Goal: Information Seeking & Learning: Learn about a topic

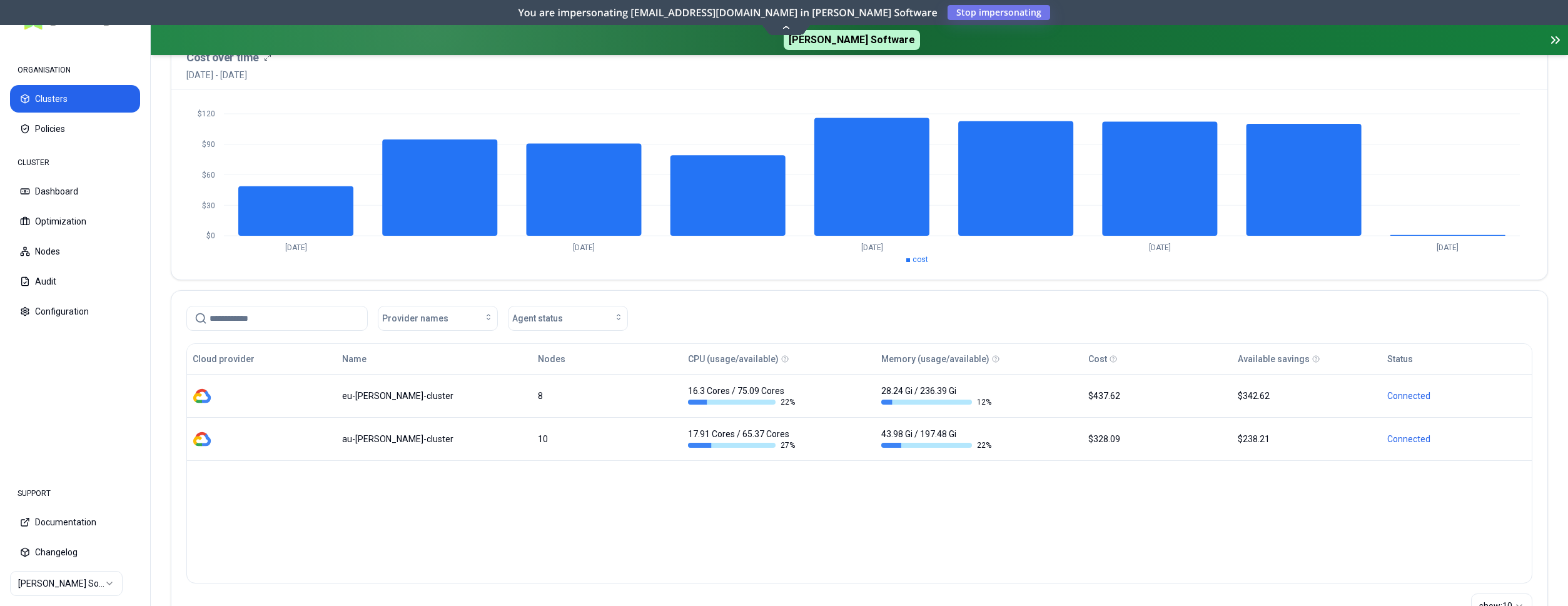
scroll to position [128, 0]
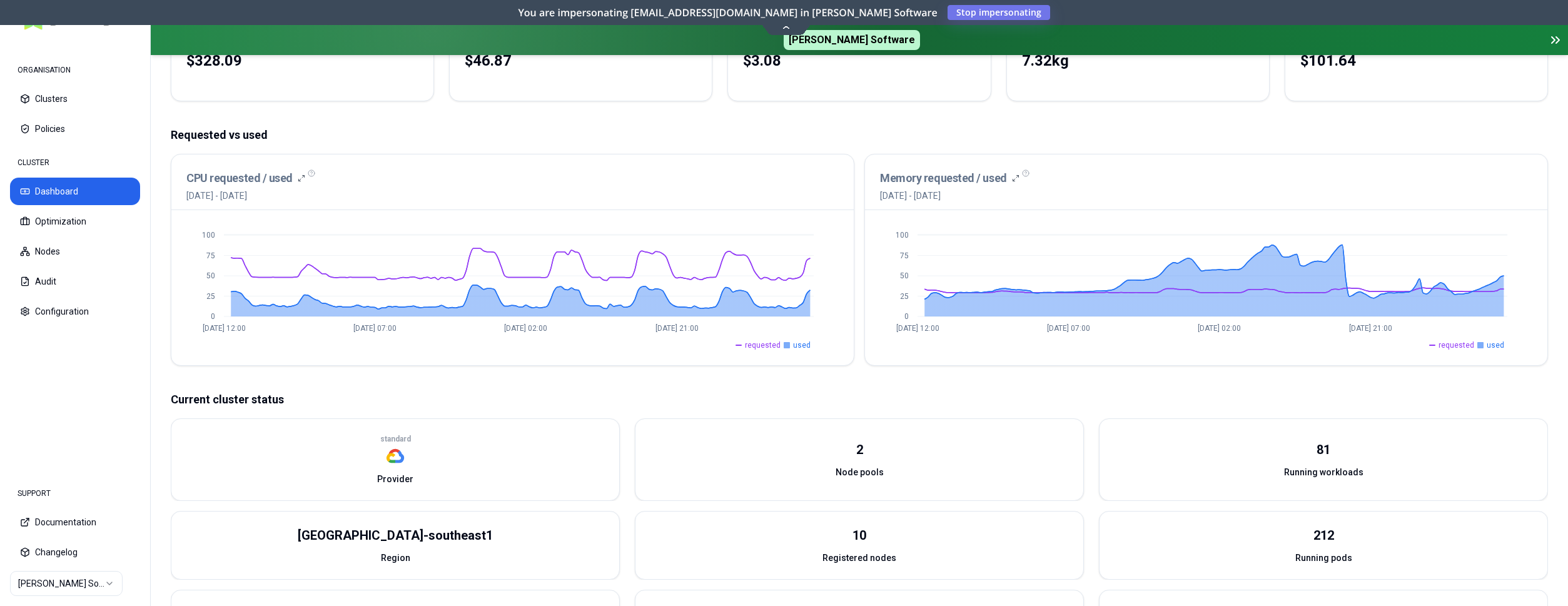
scroll to position [255, 0]
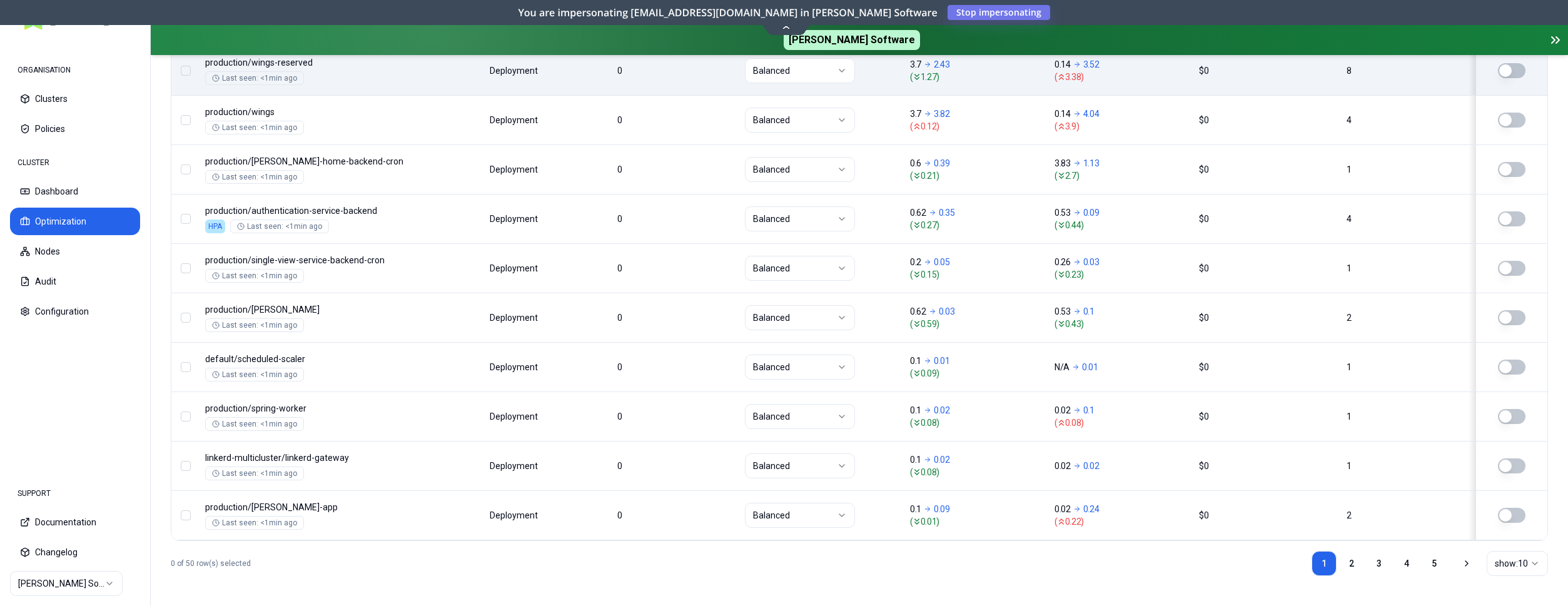
scroll to position [577, 0]
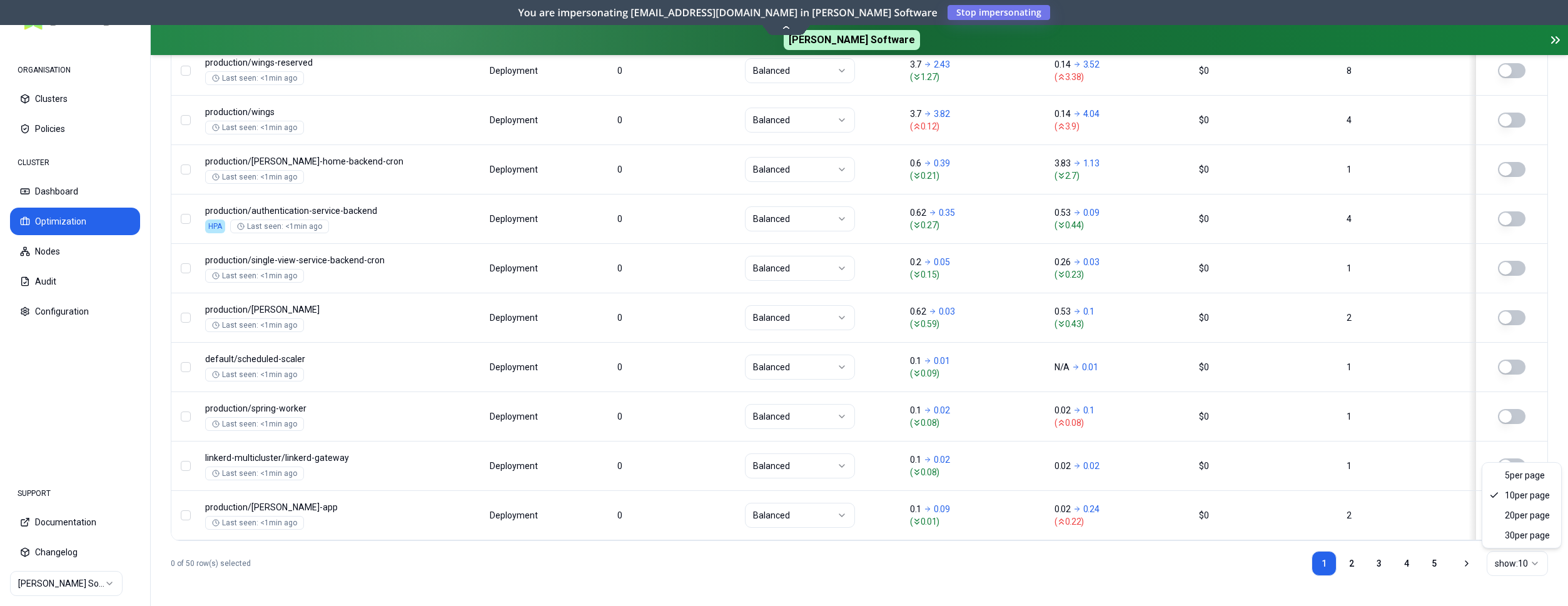
click at [1514, 568] on html "ORGANISATION Clusters Policies CLUSTER Dashboard Optimization Nodes Audit Confi…" at bounding box center [784, 303] width 1568 height 606
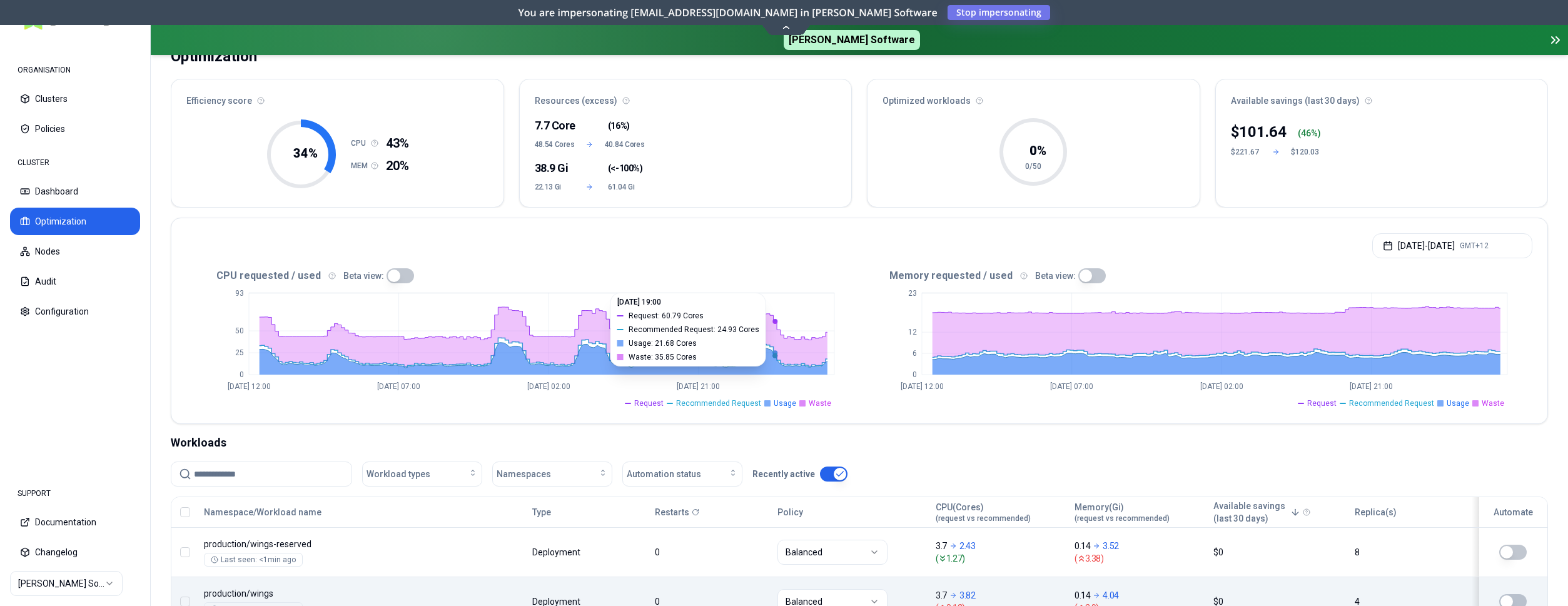
scroll to position [128, 0]
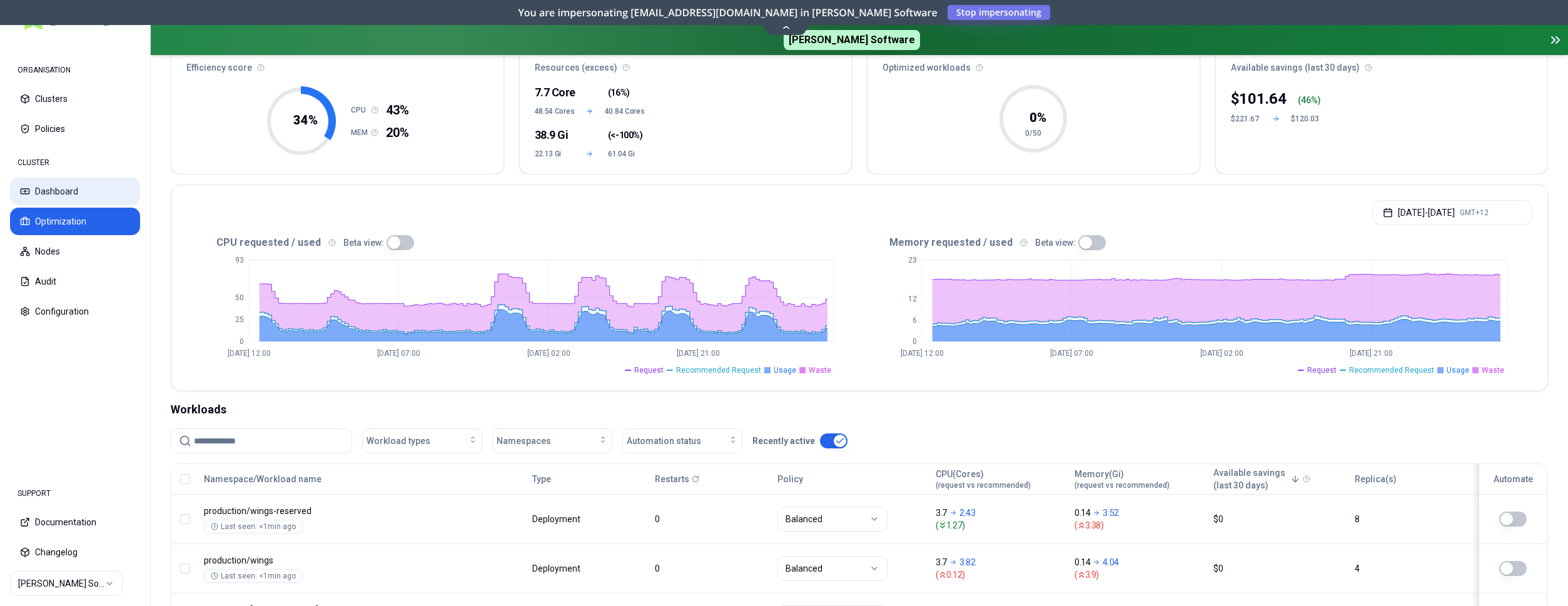
click at [50, 184] on button "Dashboard" at bounding box center [74, 191] width 130 height 28
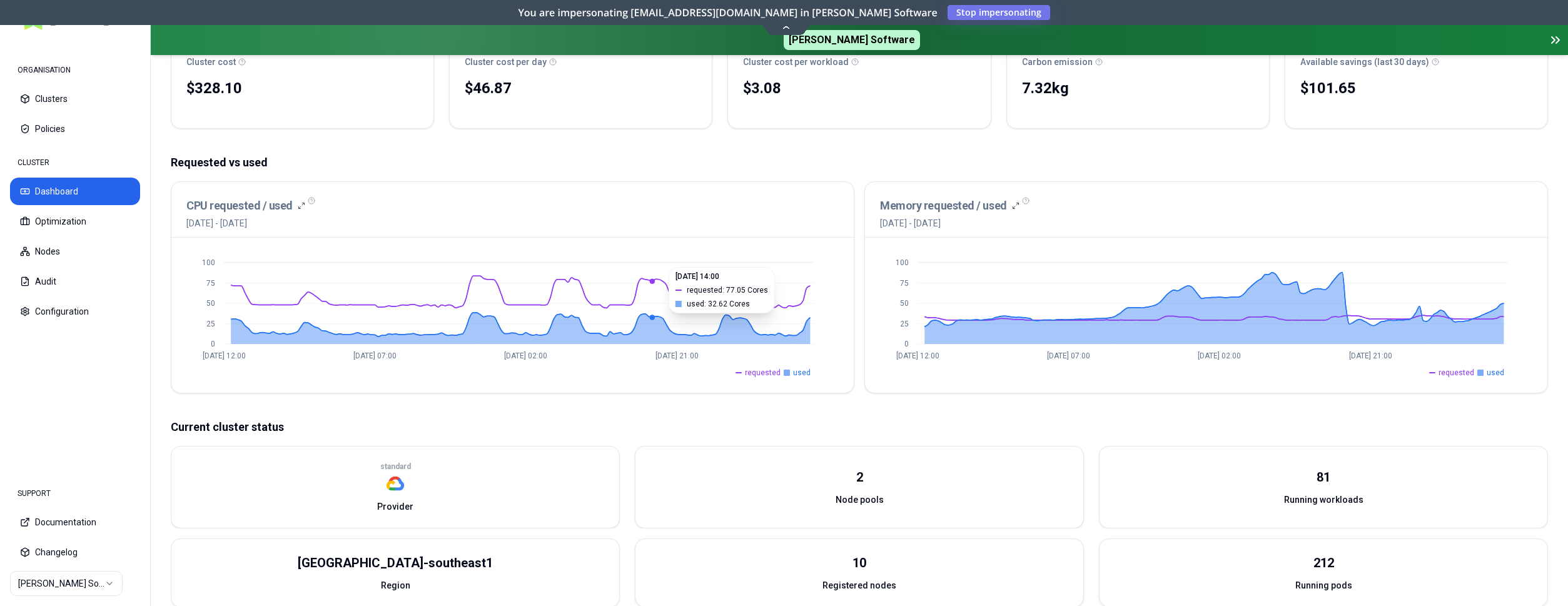
scroll to position [191, 0]
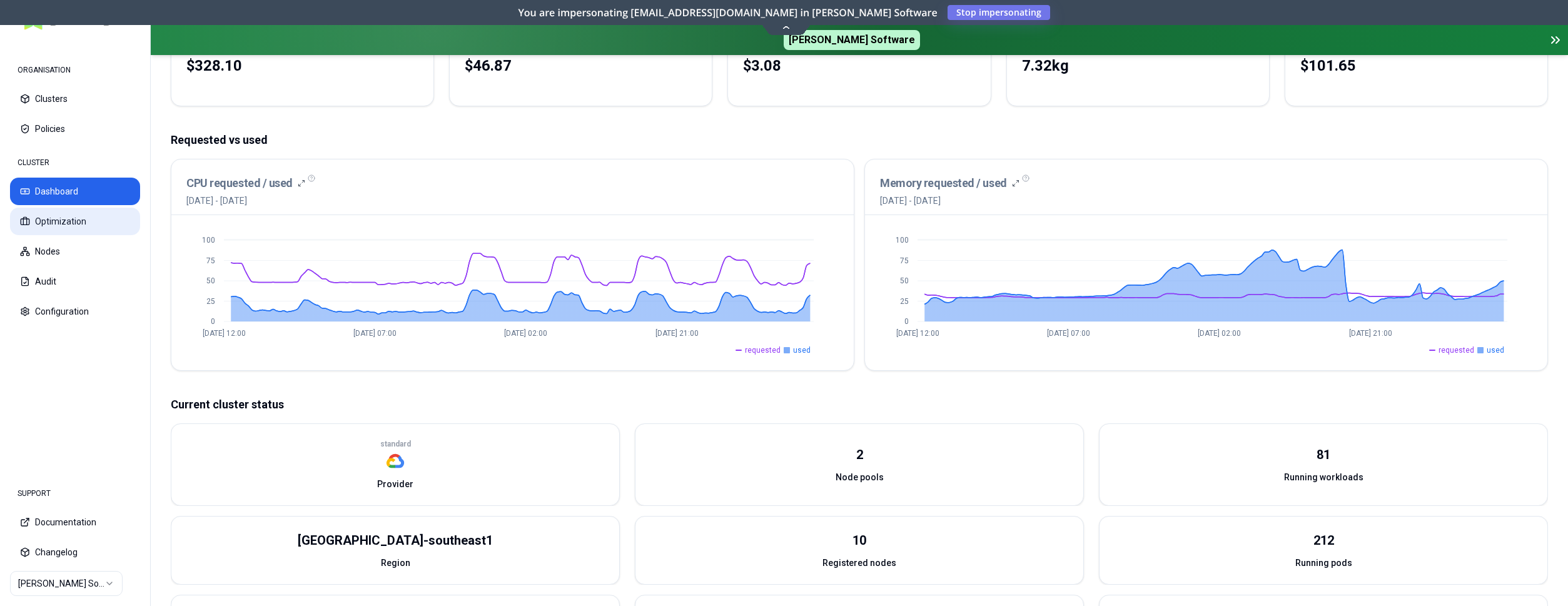
click at [54, 219] on button "Optimization" at bounding box center [74, 220] width 130 height 28
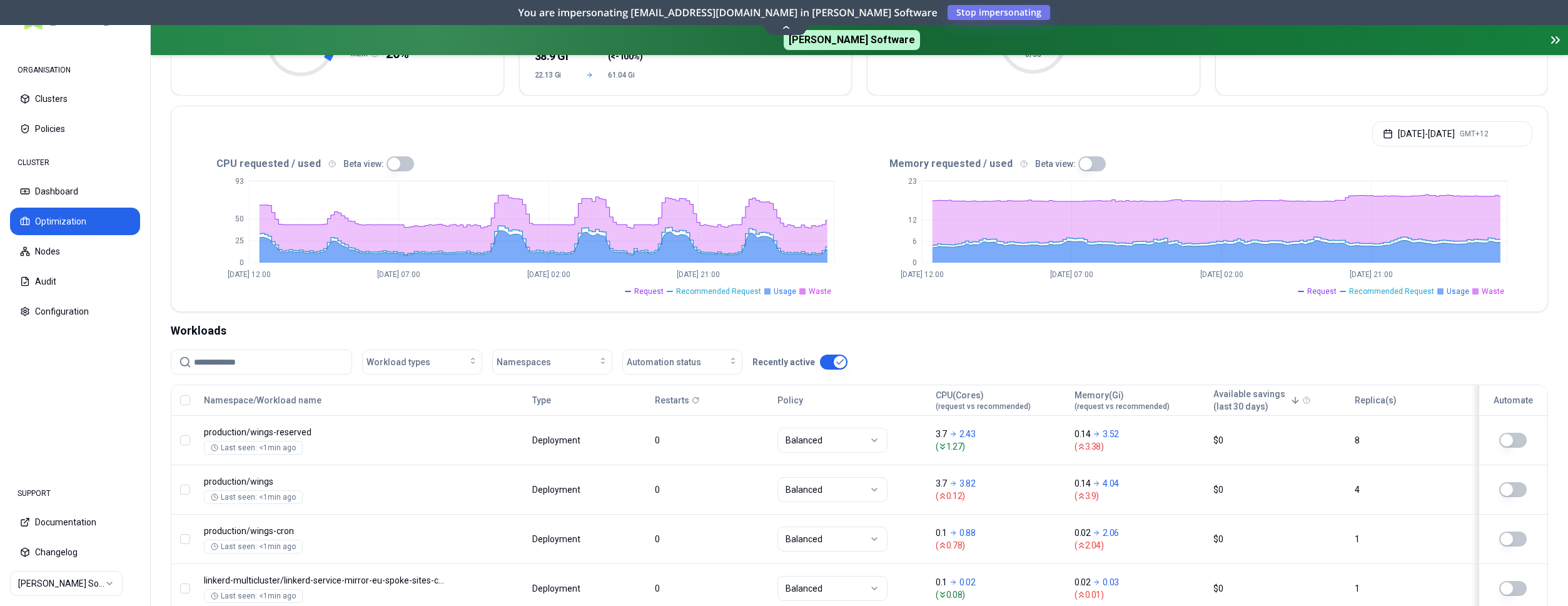
scroll to position [191, 0]
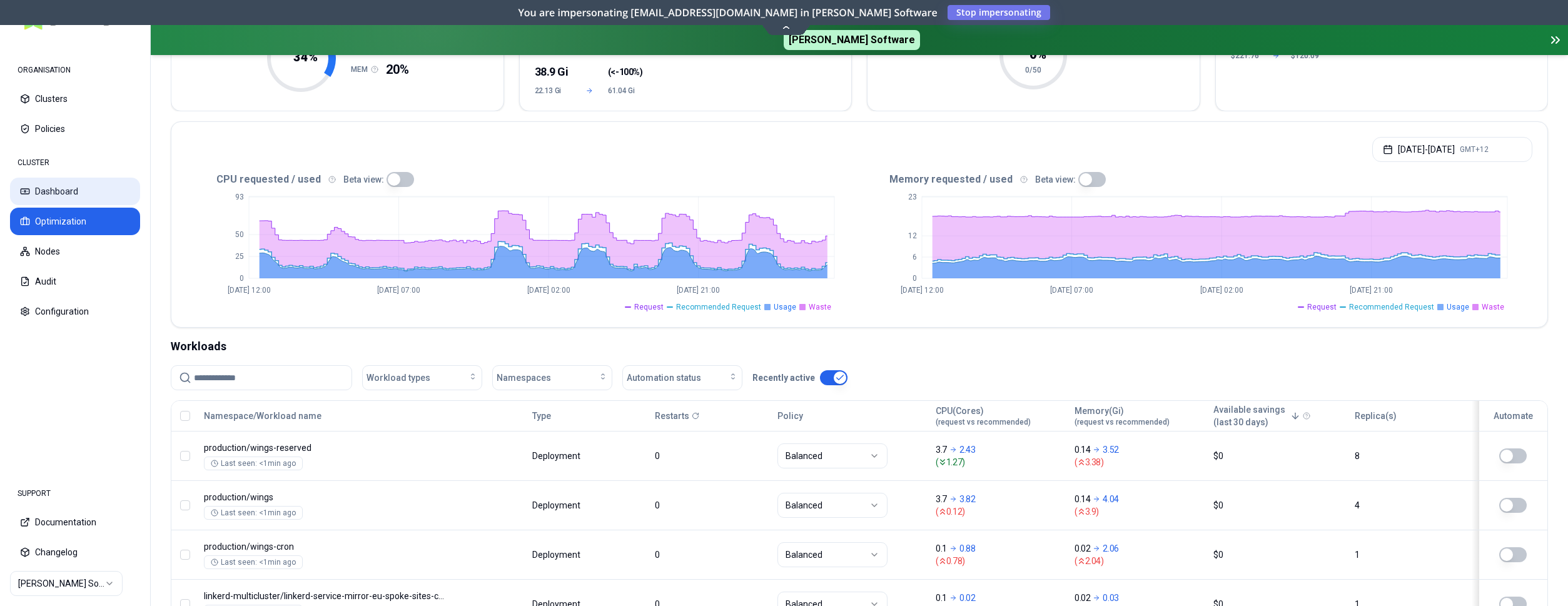
click at [47, 189] on button "Dashboard" at bounding box center [74, 191] width 130 height 28
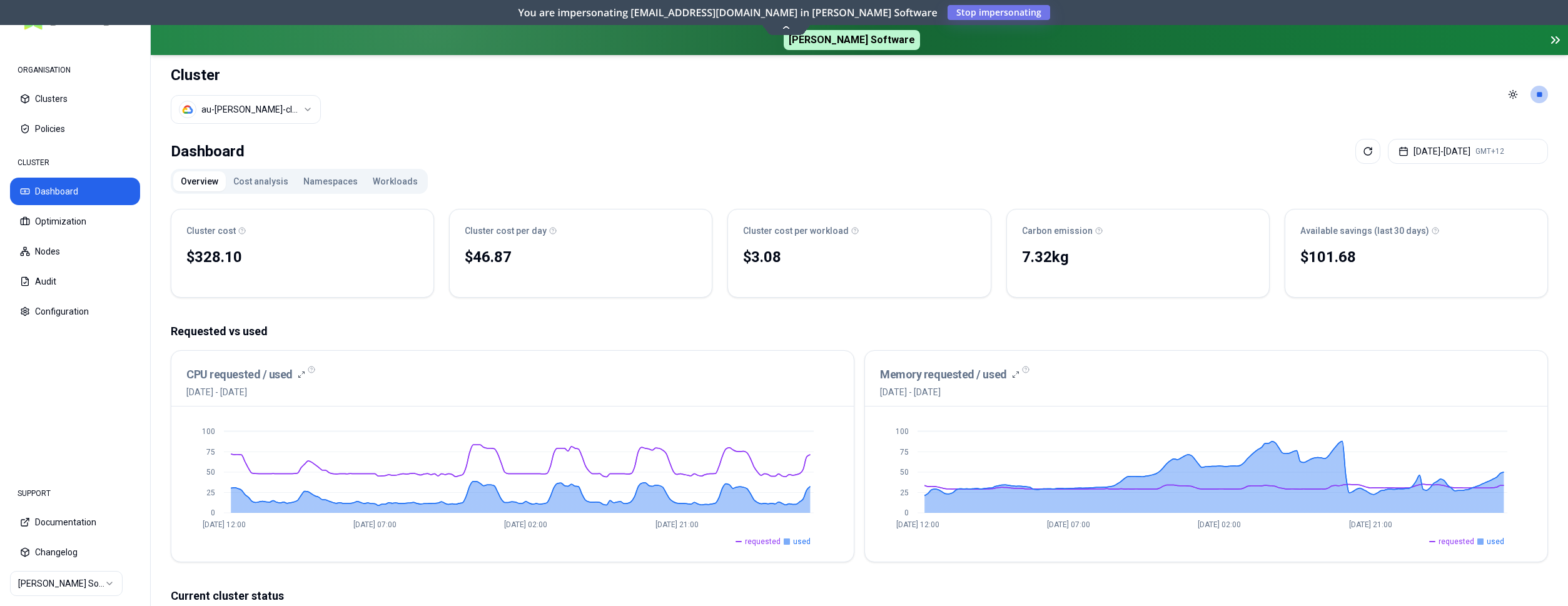
click at [341, 182] on button "Namespaces" at bounding box center [330, 180] width 70 height 20
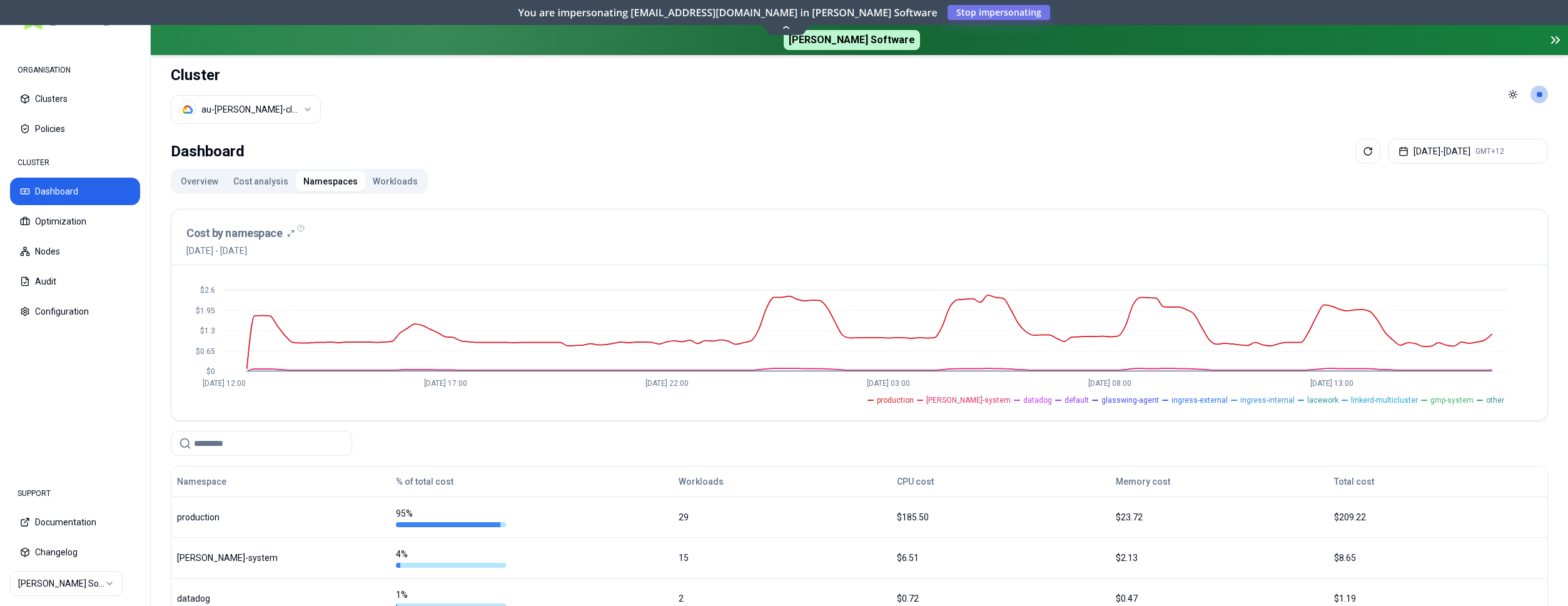
drag, startPoint x: 372, startPoint y: 177, endPoint x: 417, endPoint y: 173, distance: 45.2
click at [374, 177] on button "Workloads" at bounding box center [394, 180] width 60 height 20
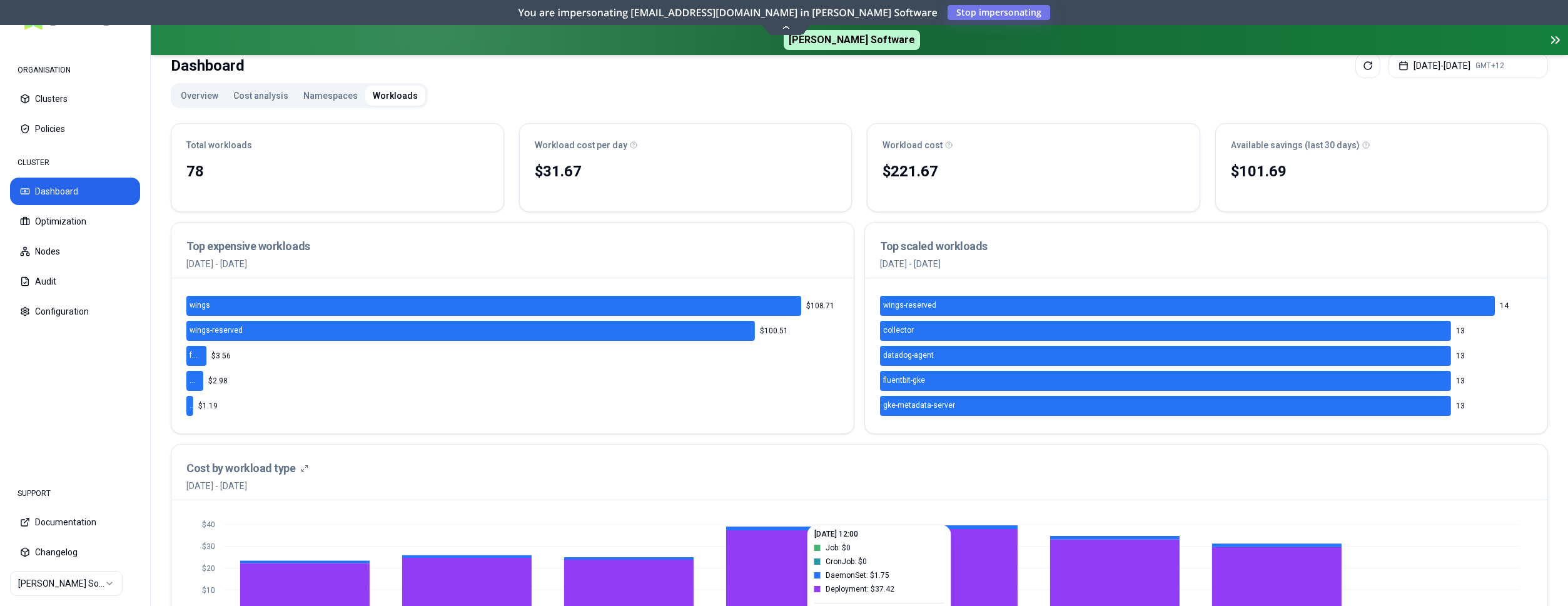
scroll to position [64, 0]
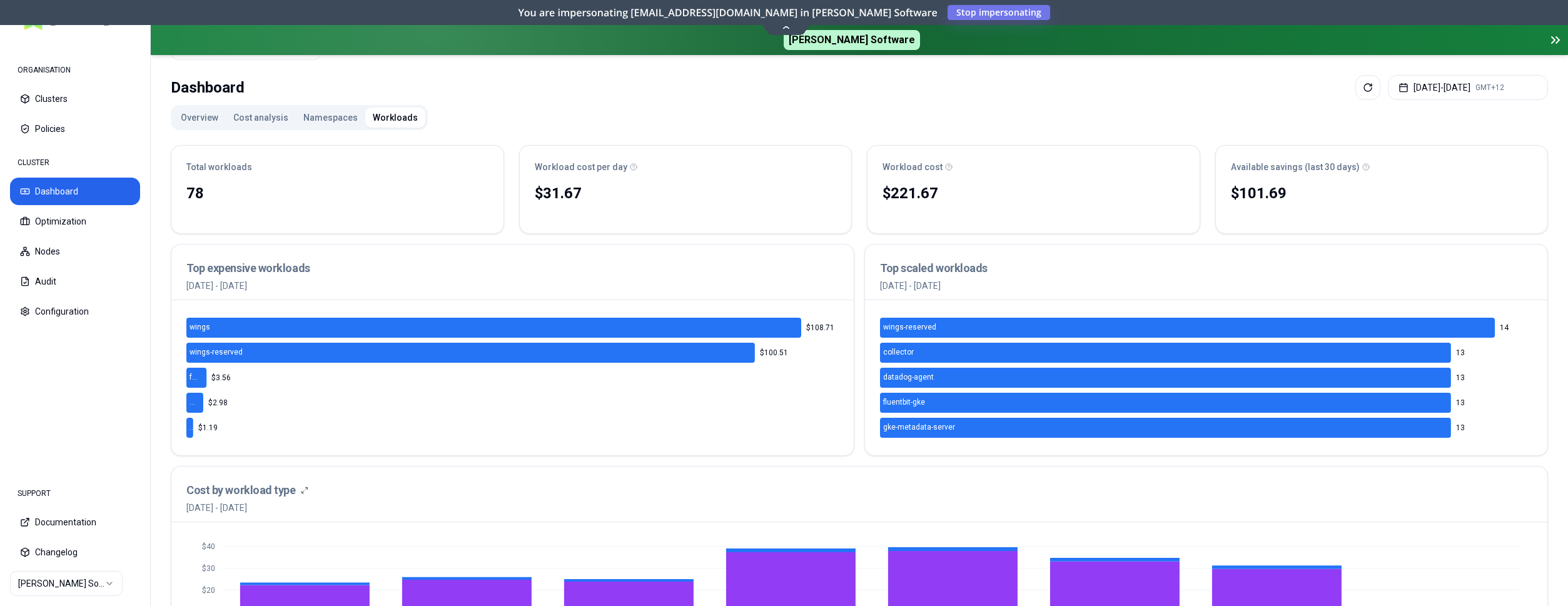
click at [213, 113] on button "Overview" at bounding box center [199, 117] width 53 height 20
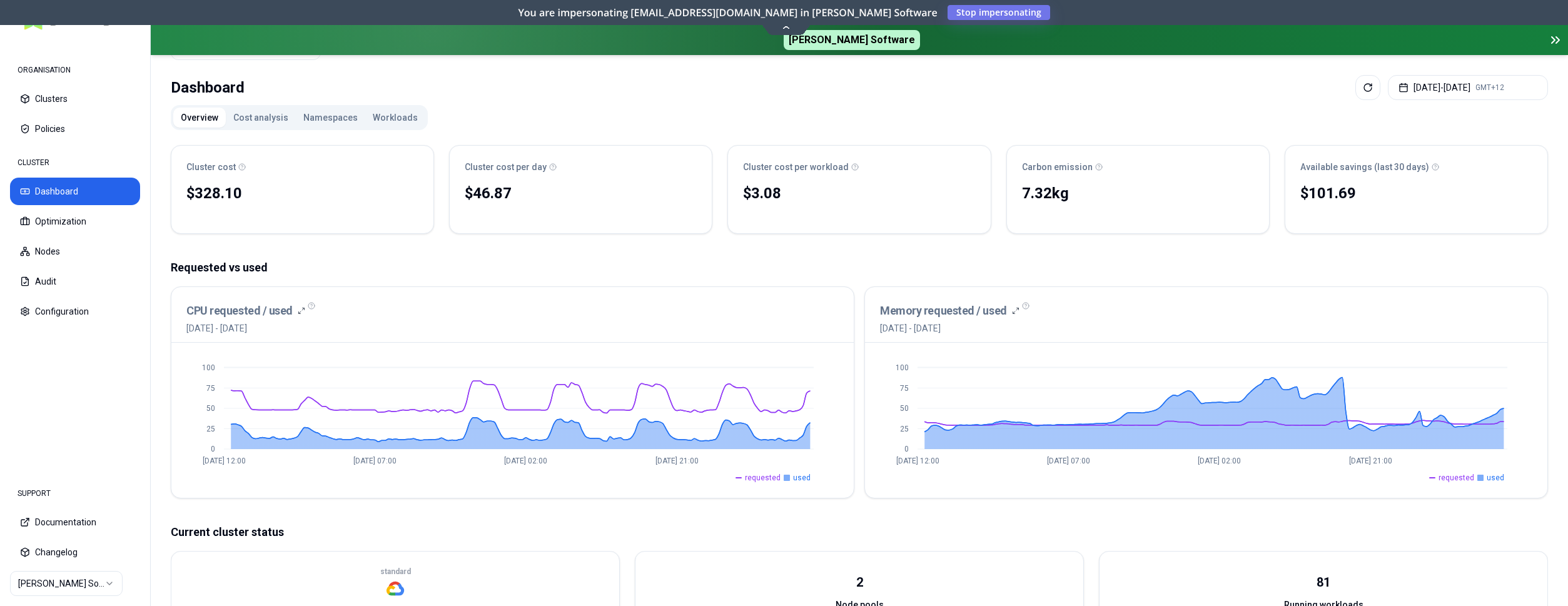
click at [389, 116] on button "Workloads" at bounding box center [394, 117] width 60 height 20
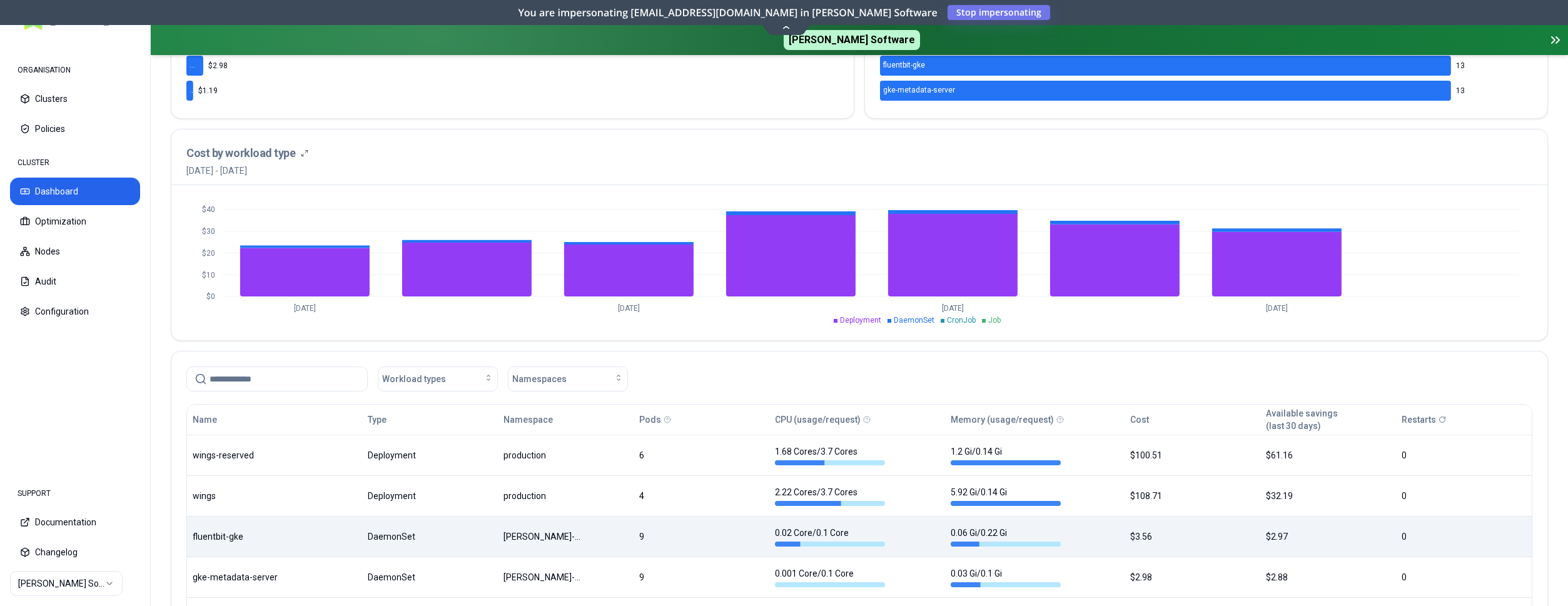
scroll to position [447, 0]
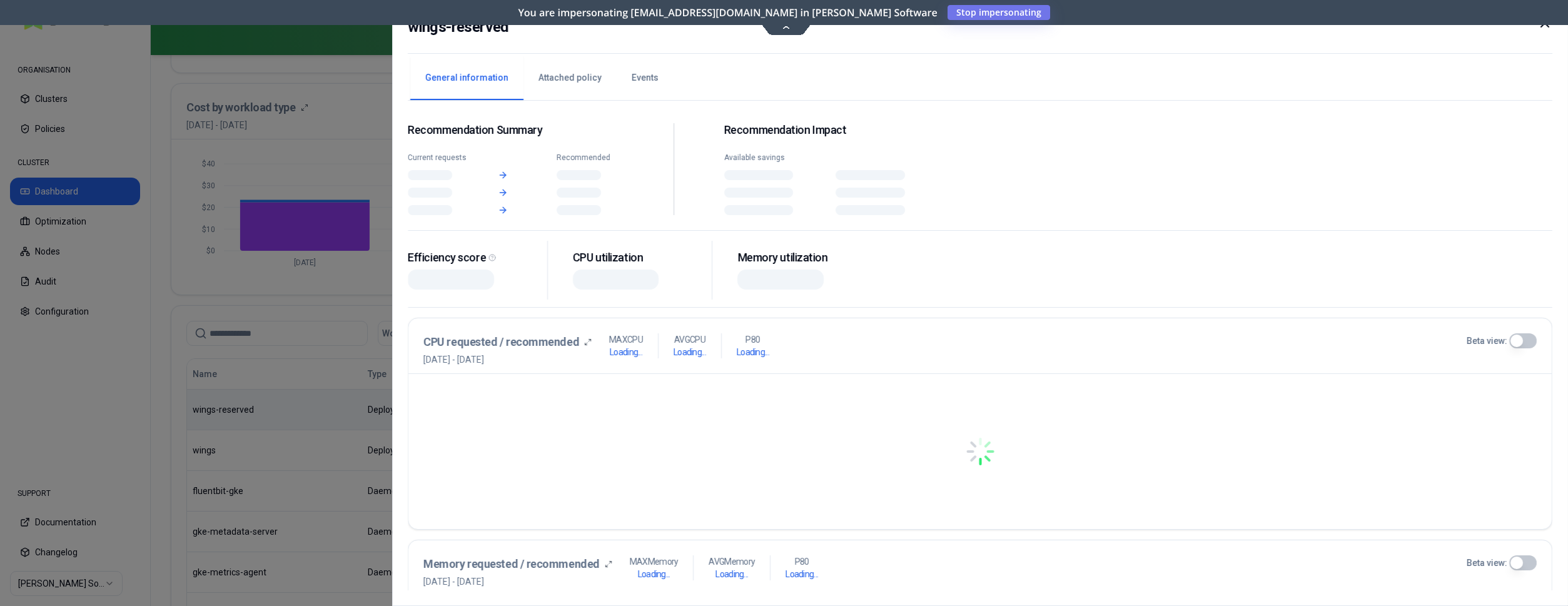
scroll to position [447, 0]
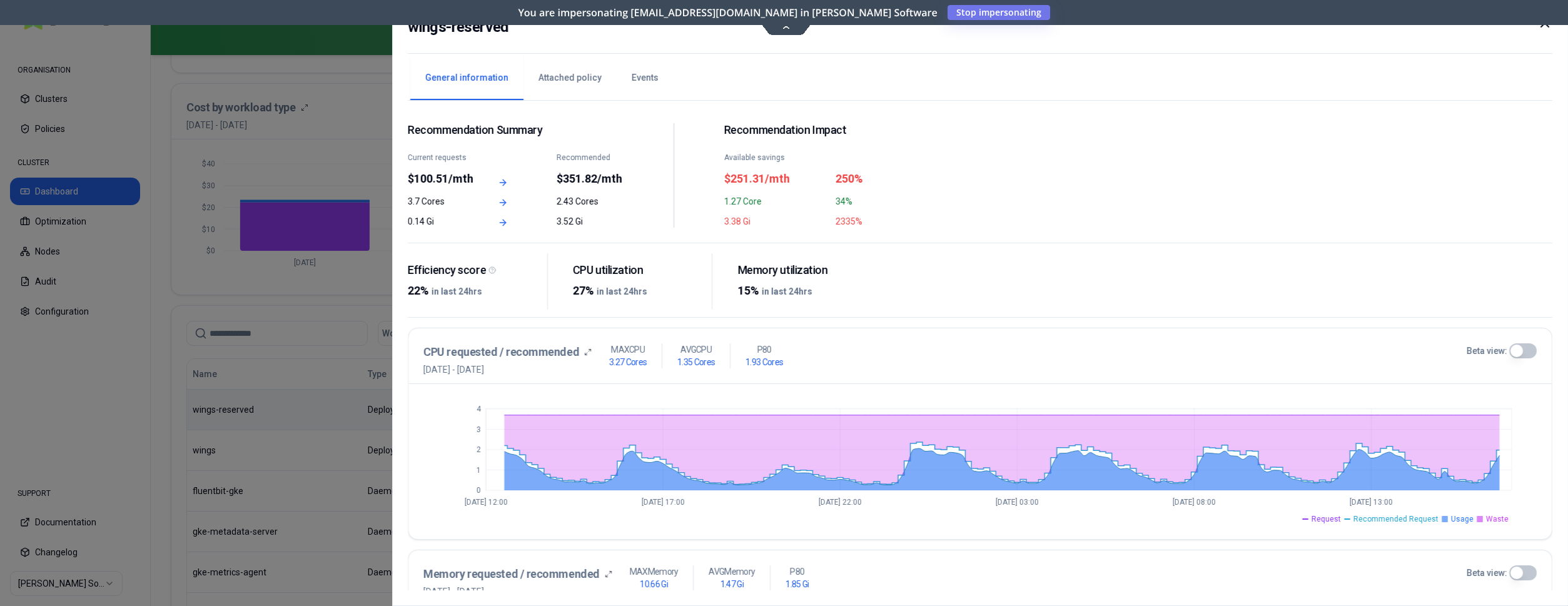
click at [1544, 27] on icon at bounding box center [1545, 23] width 15 height 15
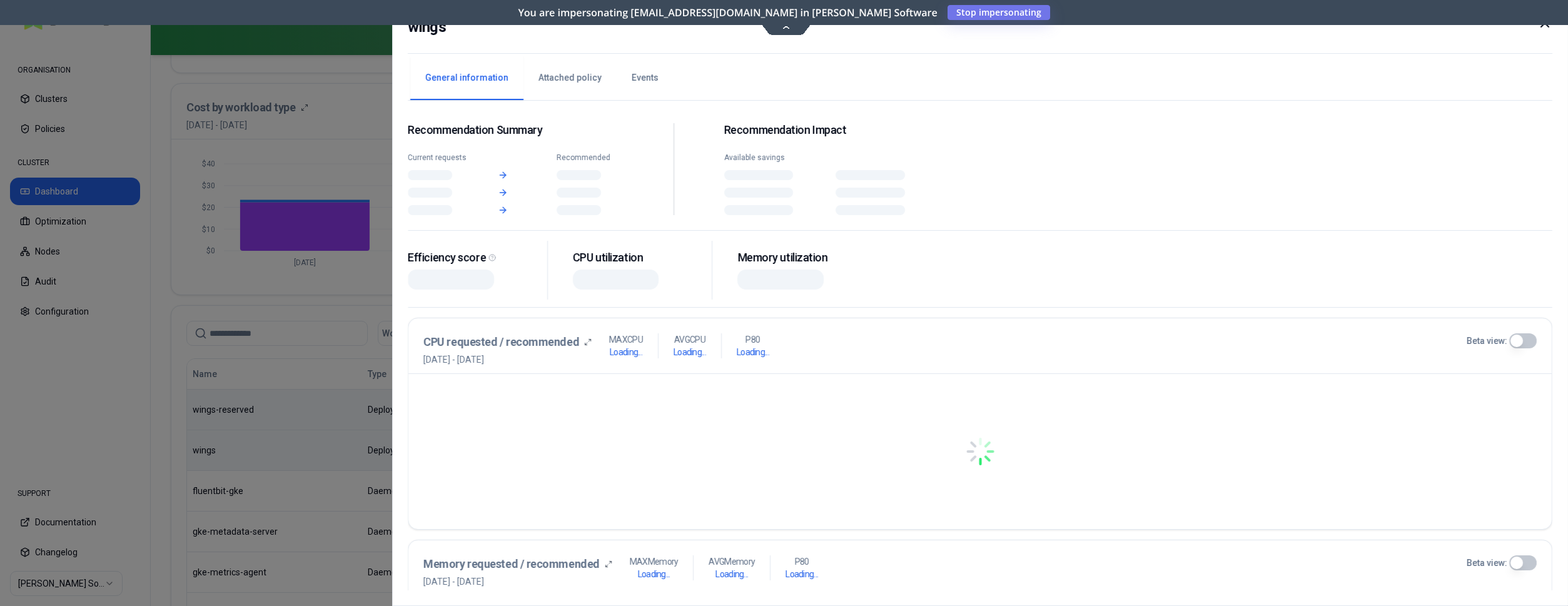
scroll to position [447, 0]
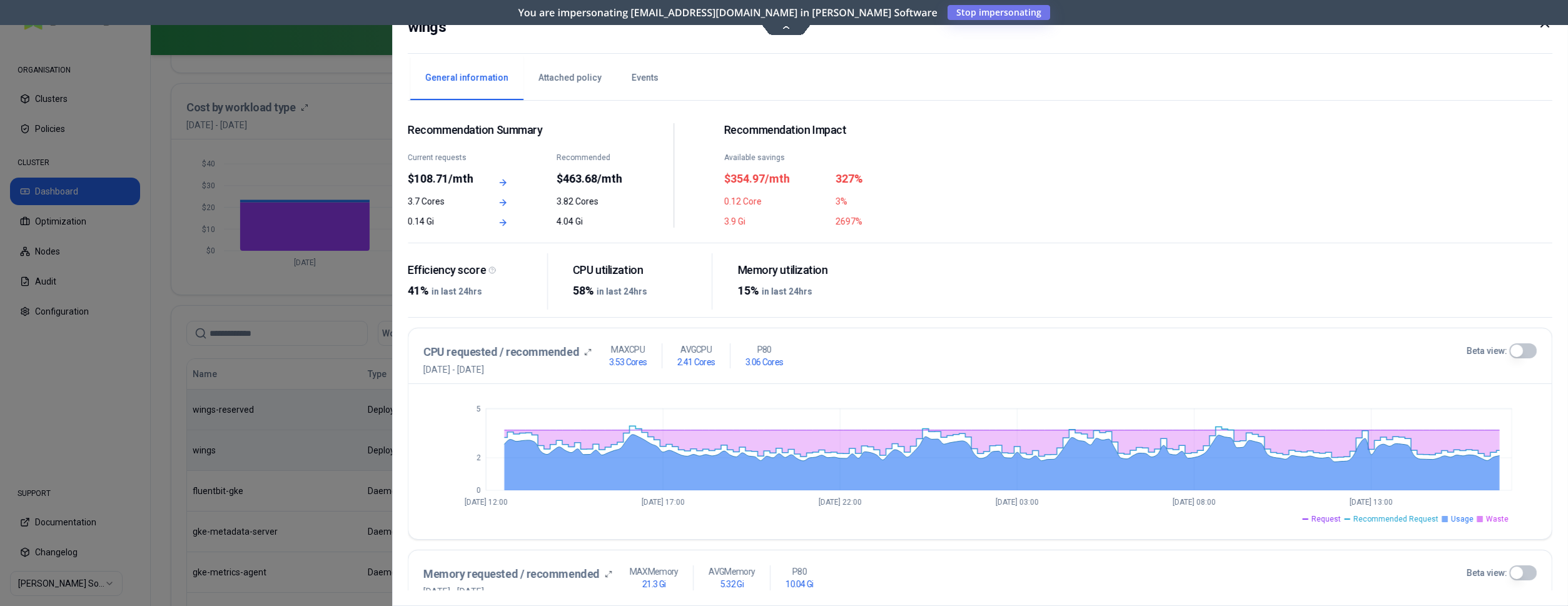
click at [1540, 28] on icon at bounding box center [1545, 23] width 15 height 15
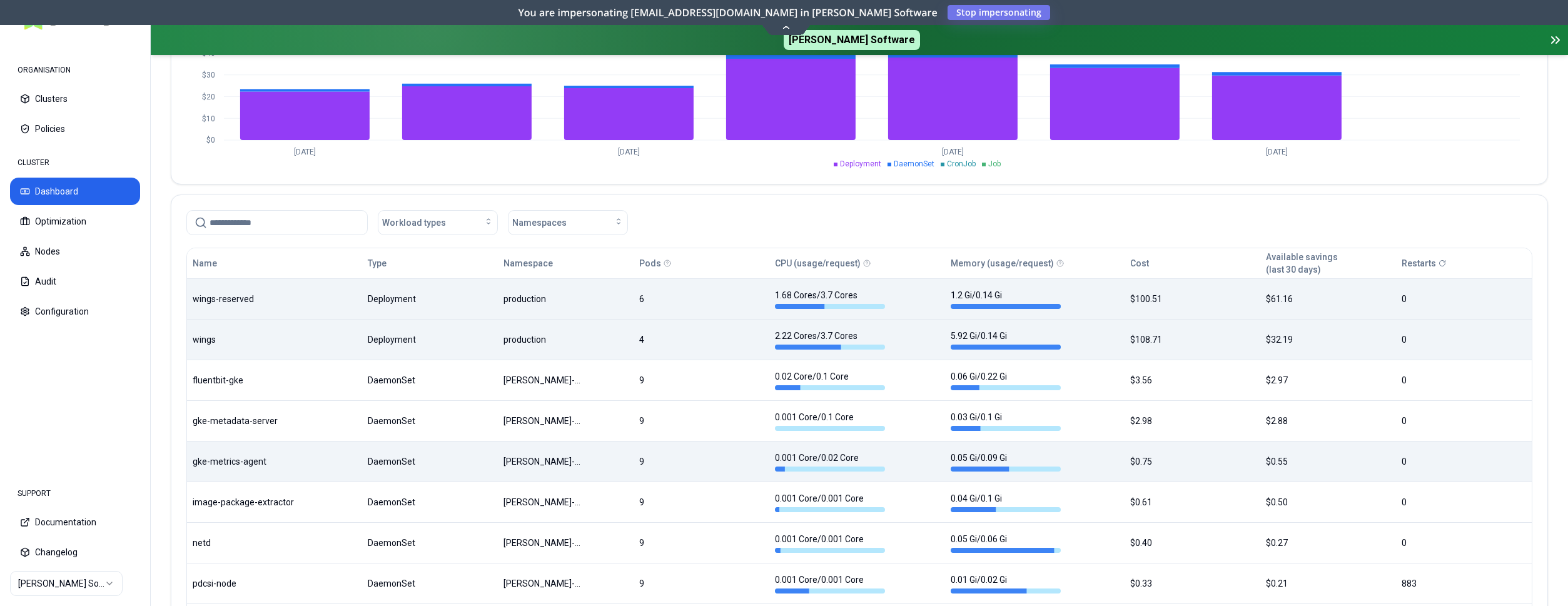
scroll to position [574, 0]
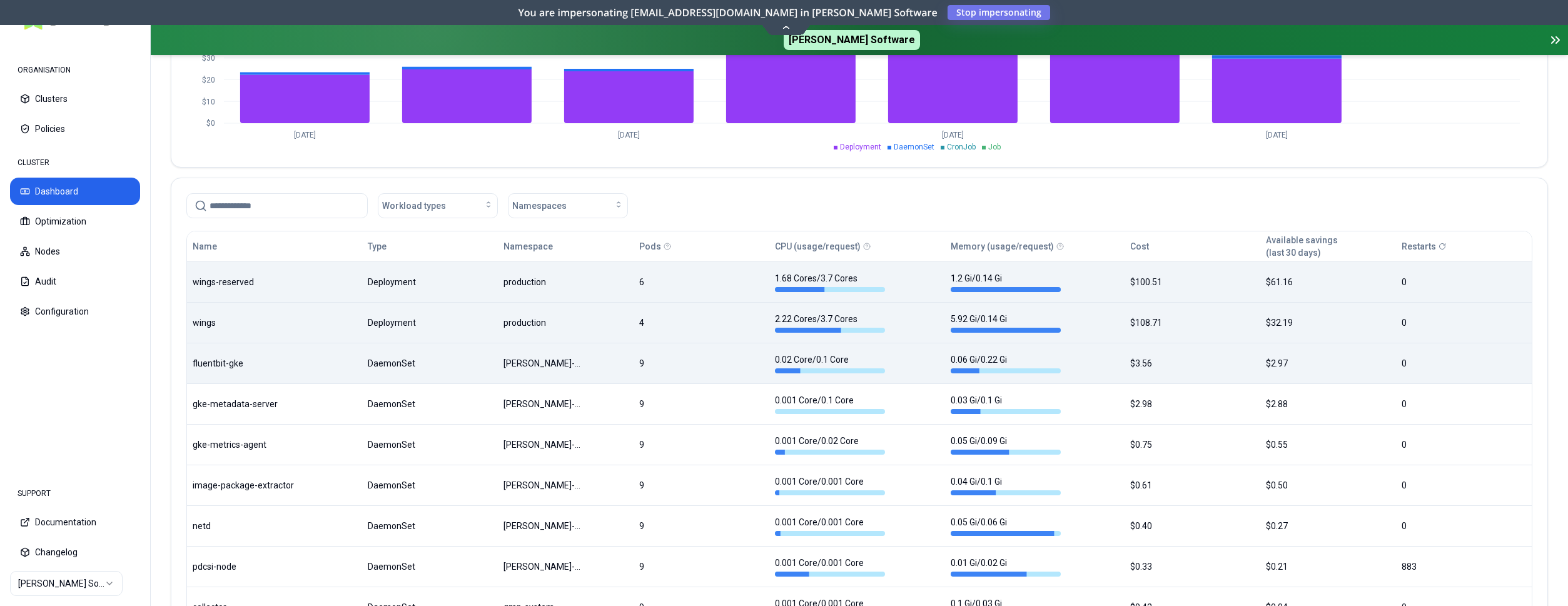
click at [355, 376] on div "Name Type Namespace Pods CPU (usage/request) Memory (usage/request) Cost Availa…" at bounding box center [859, 449] width 1345 height 437
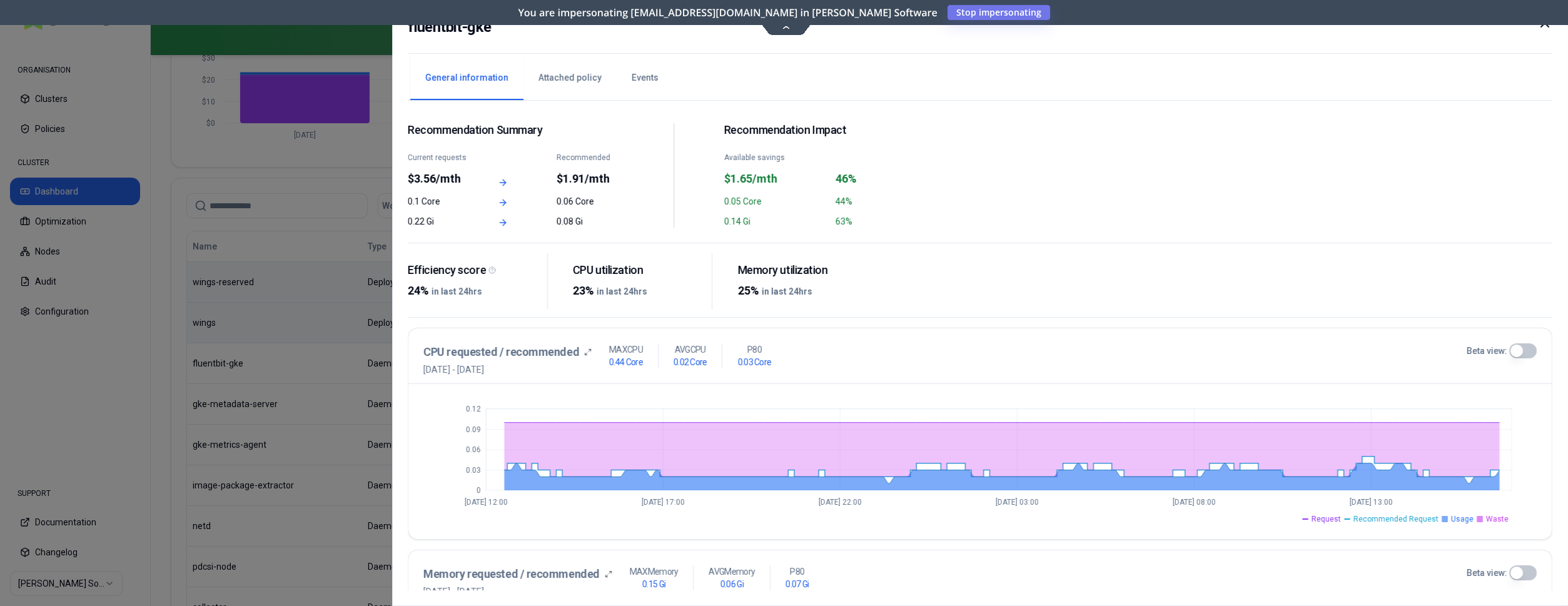
click at [1547, 27] on icon at bounding box center [1545, 23] width 15 height 15
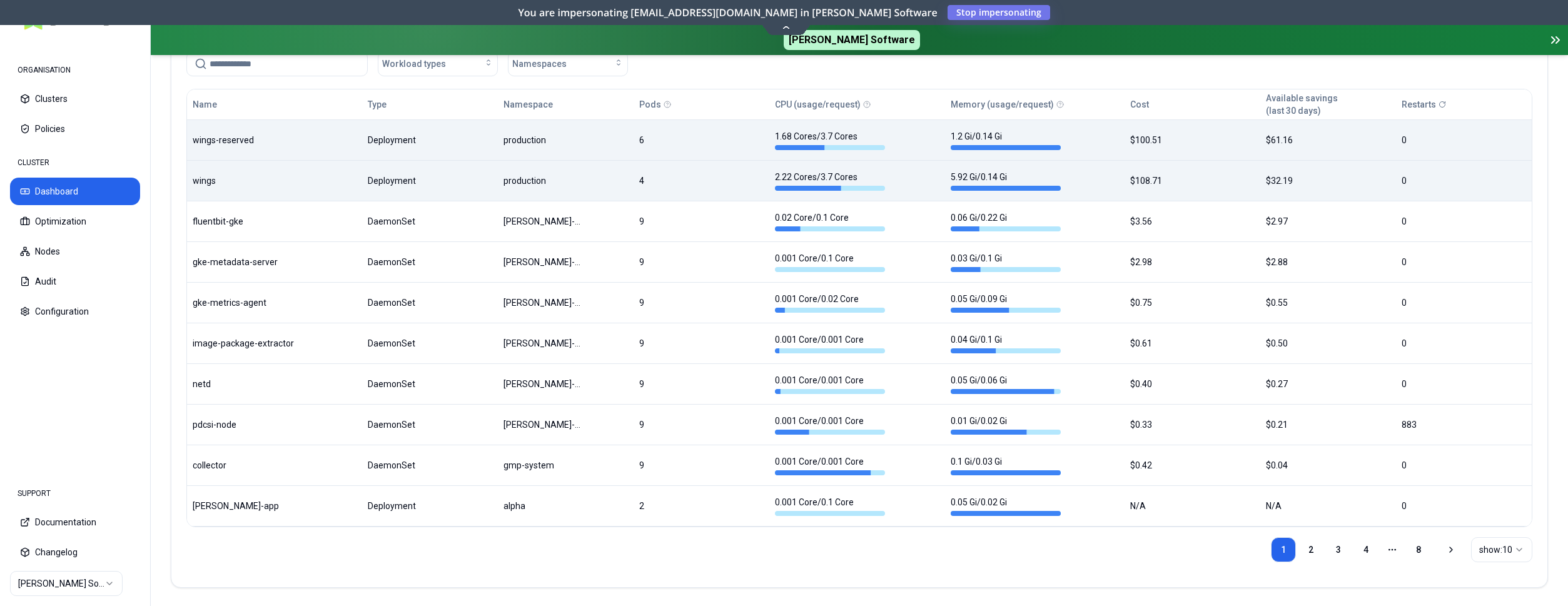
scroll to position [719, 0]
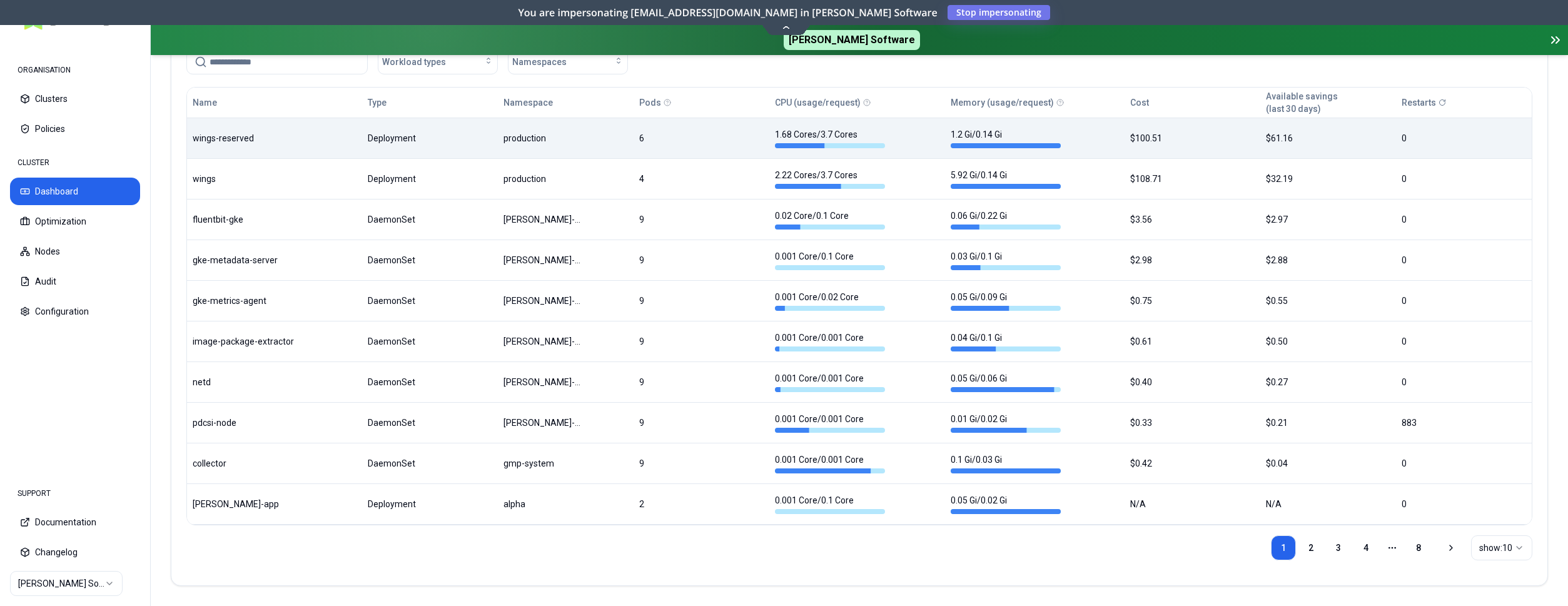
click at [1515, 546] on html "ORGANISATION Clusters Policies CLUSTER Dashboard Optimization Nodes Audit Confi…" at bounding box center [784, 303] width 1568 height 606
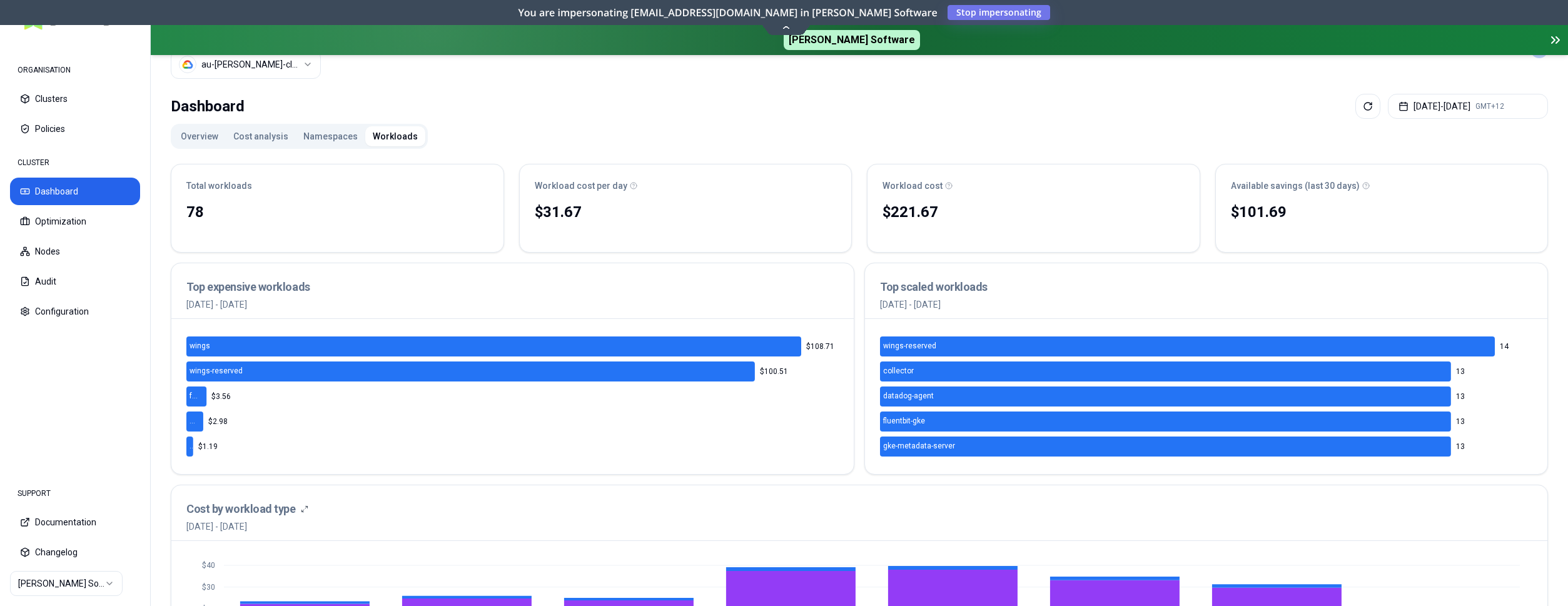
scroll to position [0, 0]
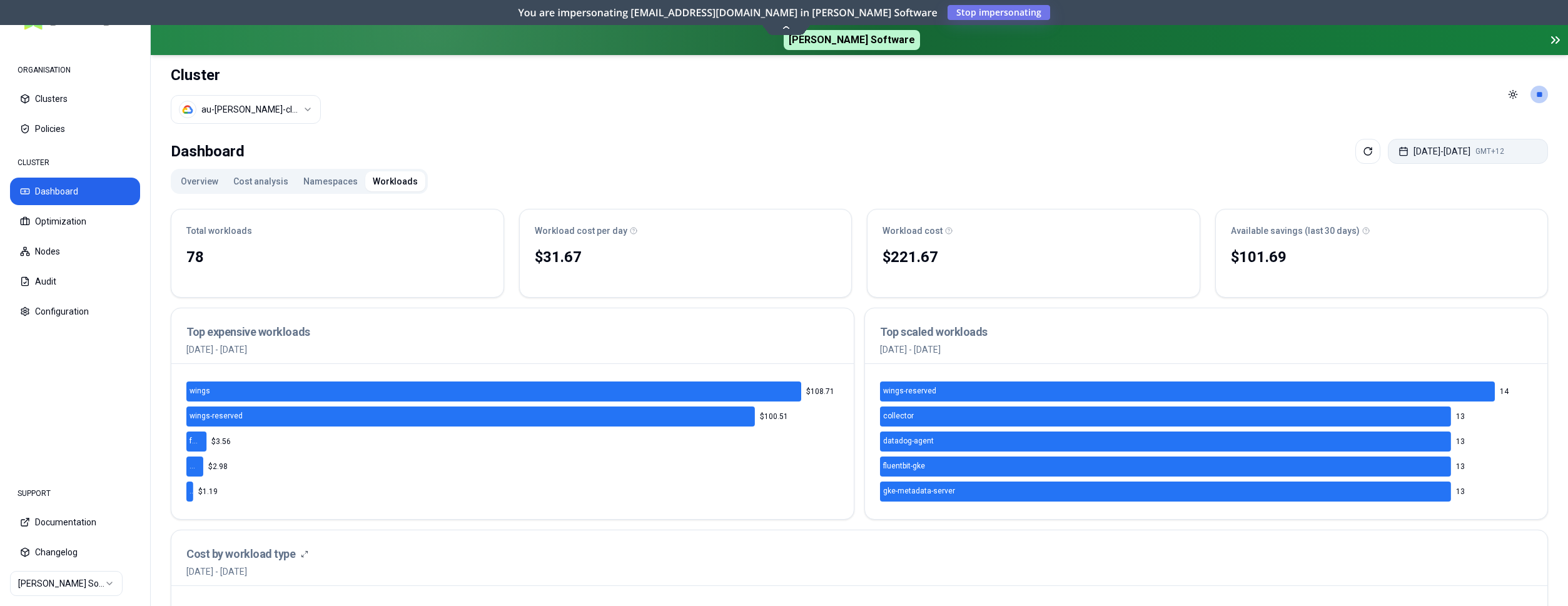
click at [1430, 153] on button "[DATE] - [DATE] GMT+12" at bounding box center [1468, 151] width 160 height 25
click at [1409, 153] on button "[DATE] - [DATE] GMT+12" at bounding box center [1468, 151] width 160 height 25
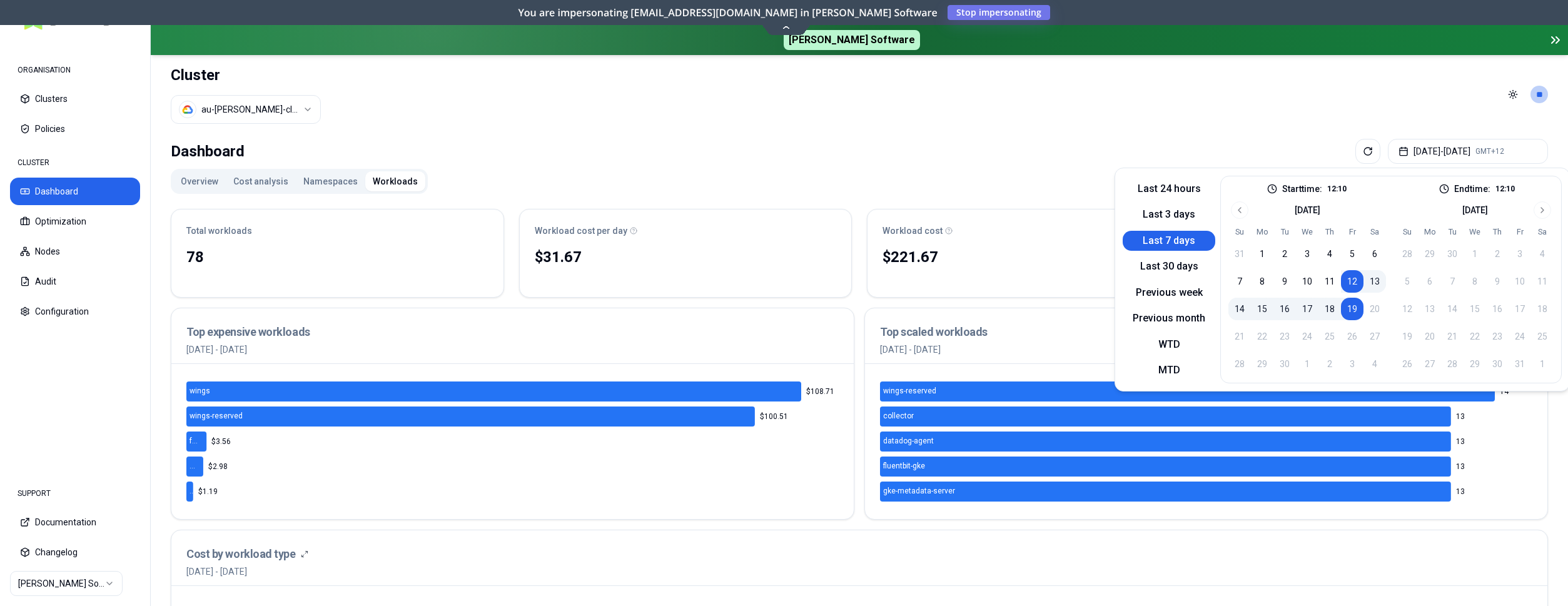
click at [1282, 305] on button "16" at bounding box center [1284, 309] width 23 height 23
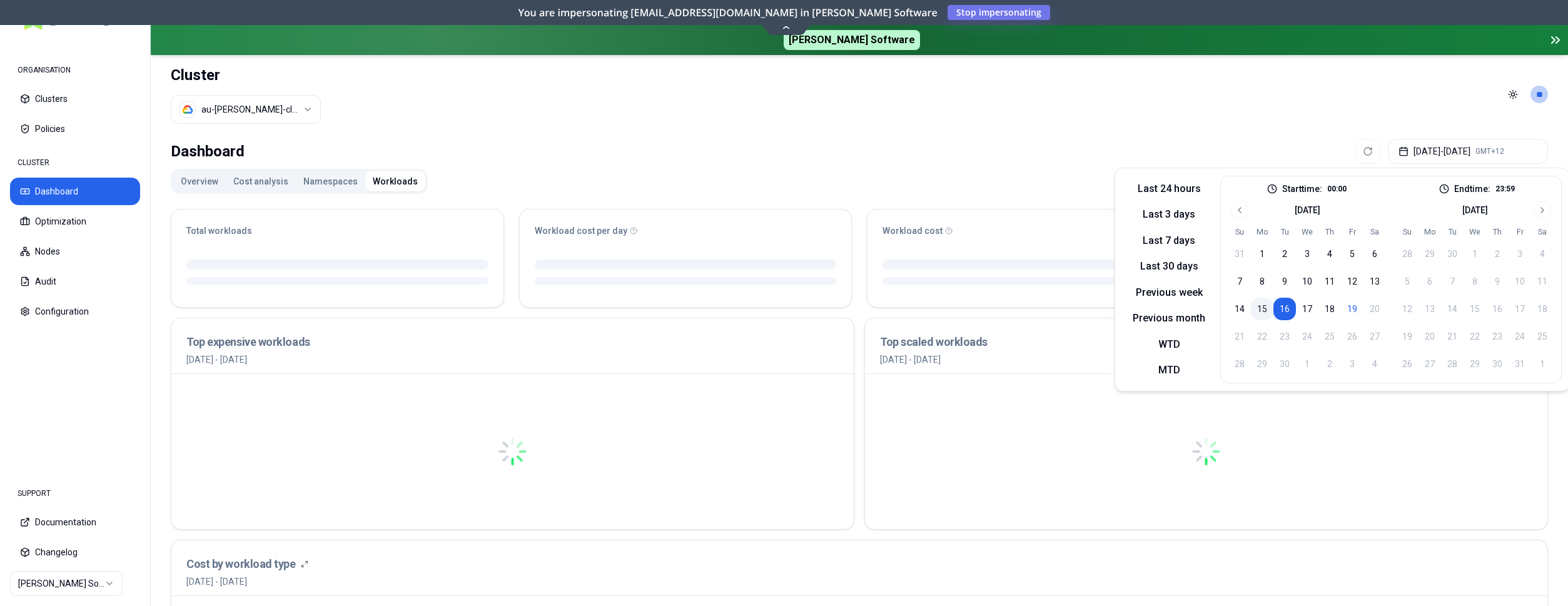
click at [1264, 305] on button "15" at bounding box center [1262, 309] width 23 height 23
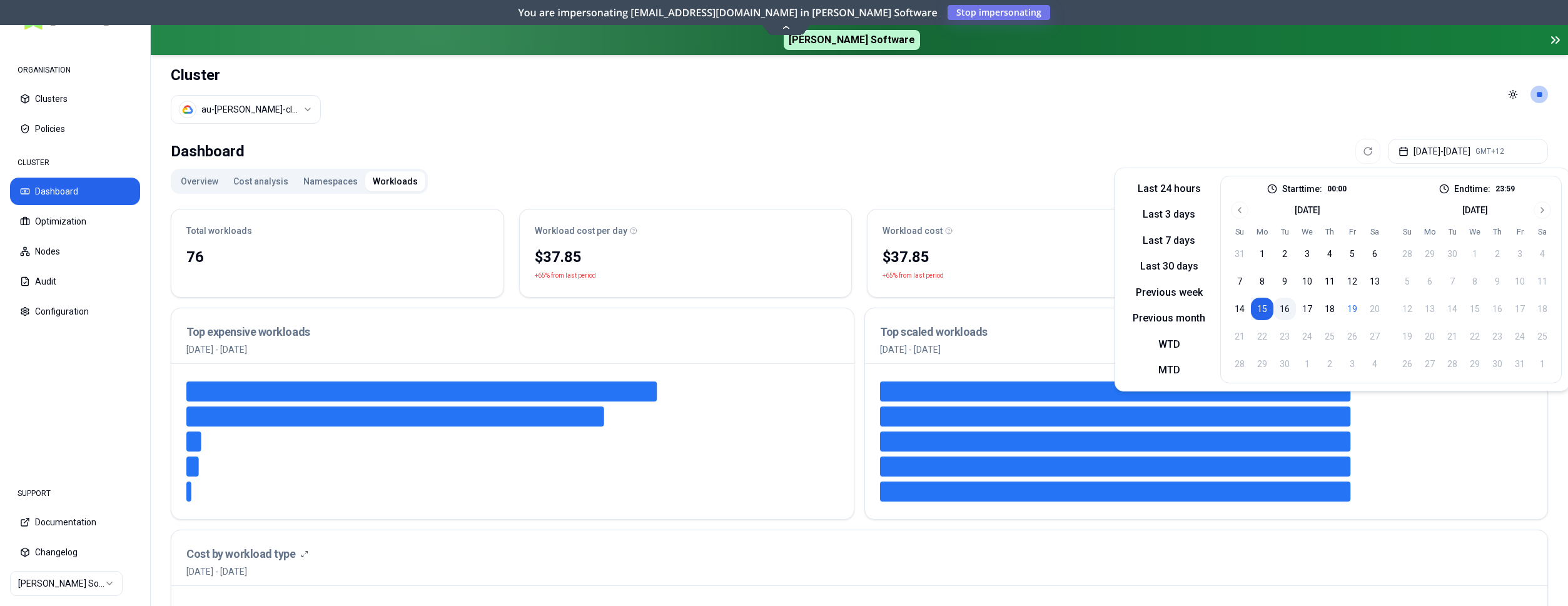
click at [1284, 308] on button "16" at bounding box center [1284, 309] width 23 height 23
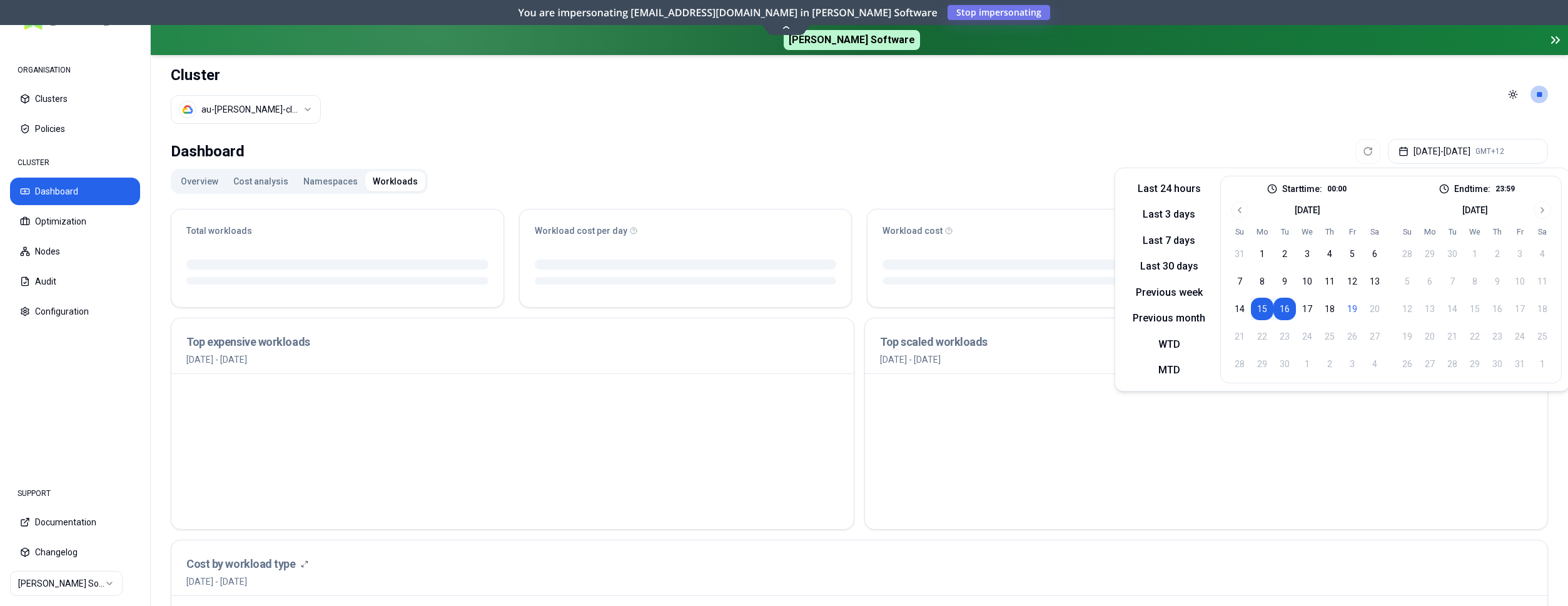
click at [1426, 93] on header "Cluster au-[PERSON_NAME]-cluster Toggle theme **" at bounding box center [859, 94] width 1417 height 79
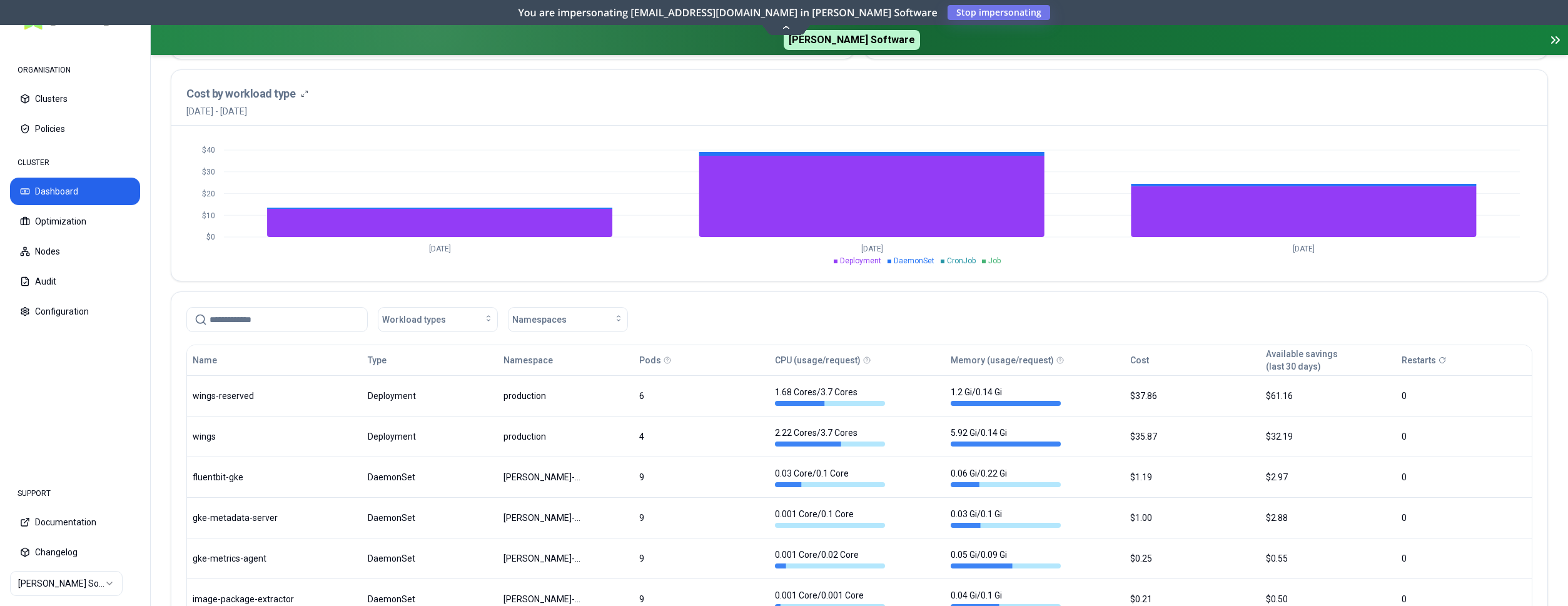
scroll to position [447, 0]
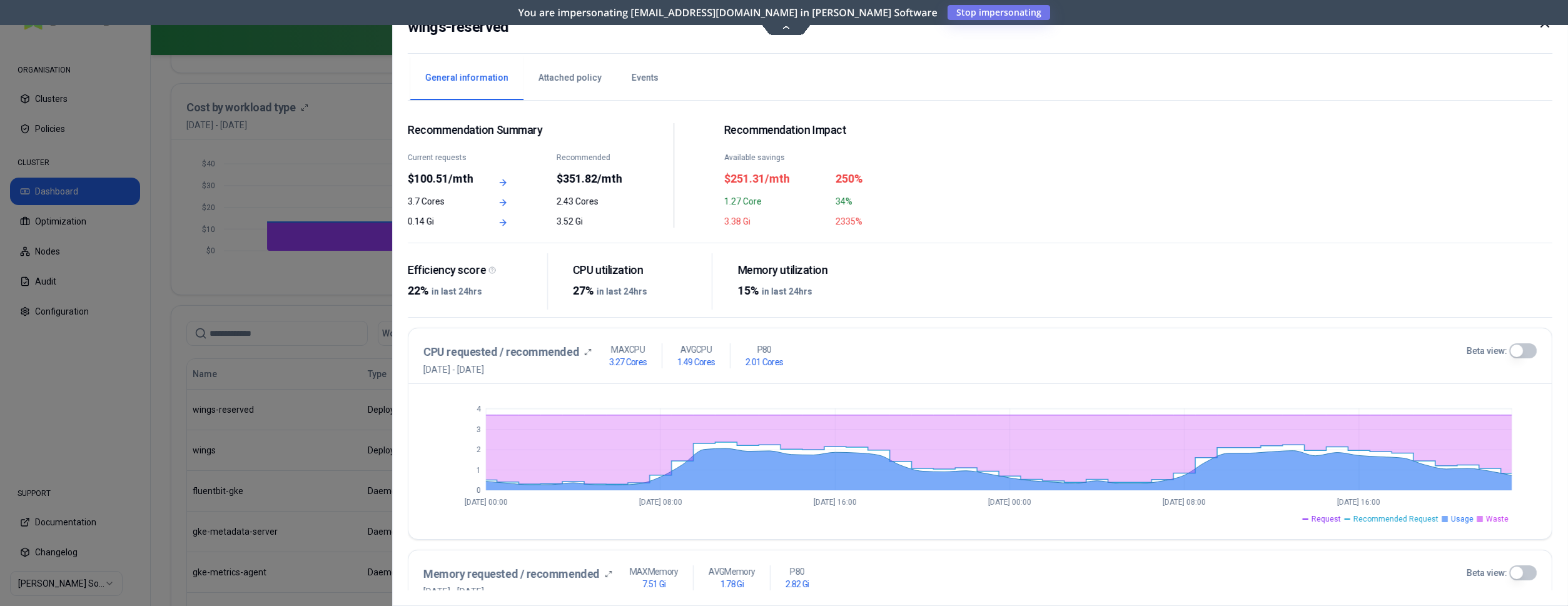
click at [1544, 28] on icon at bounding box center [1545, 23] width 15 height 15
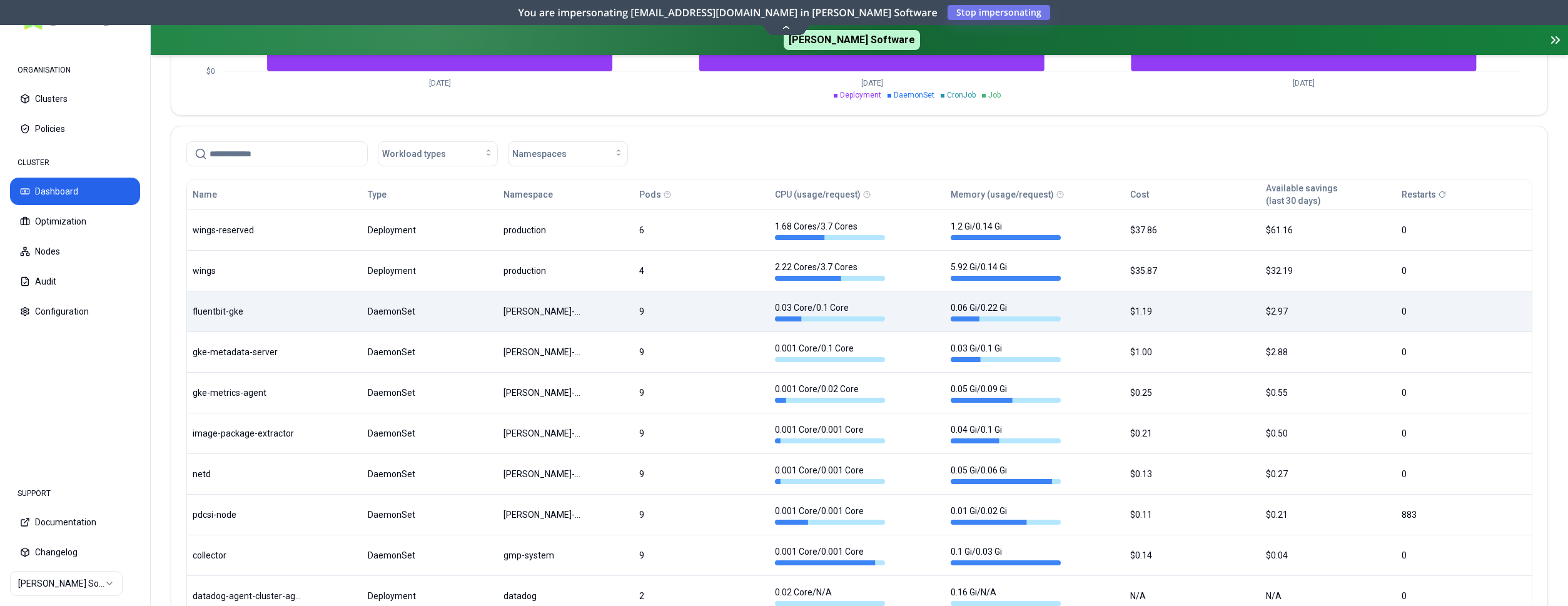
scroll to position [637, 0]
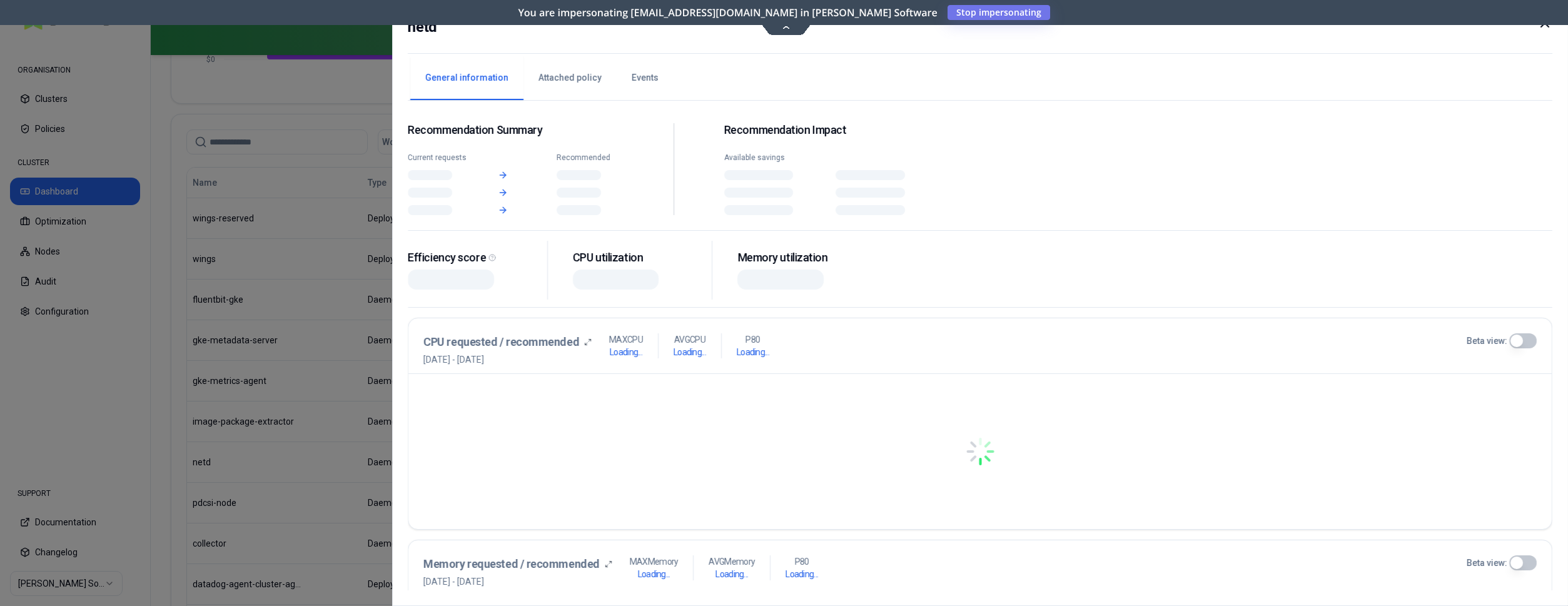
scroll to position [637, 0]
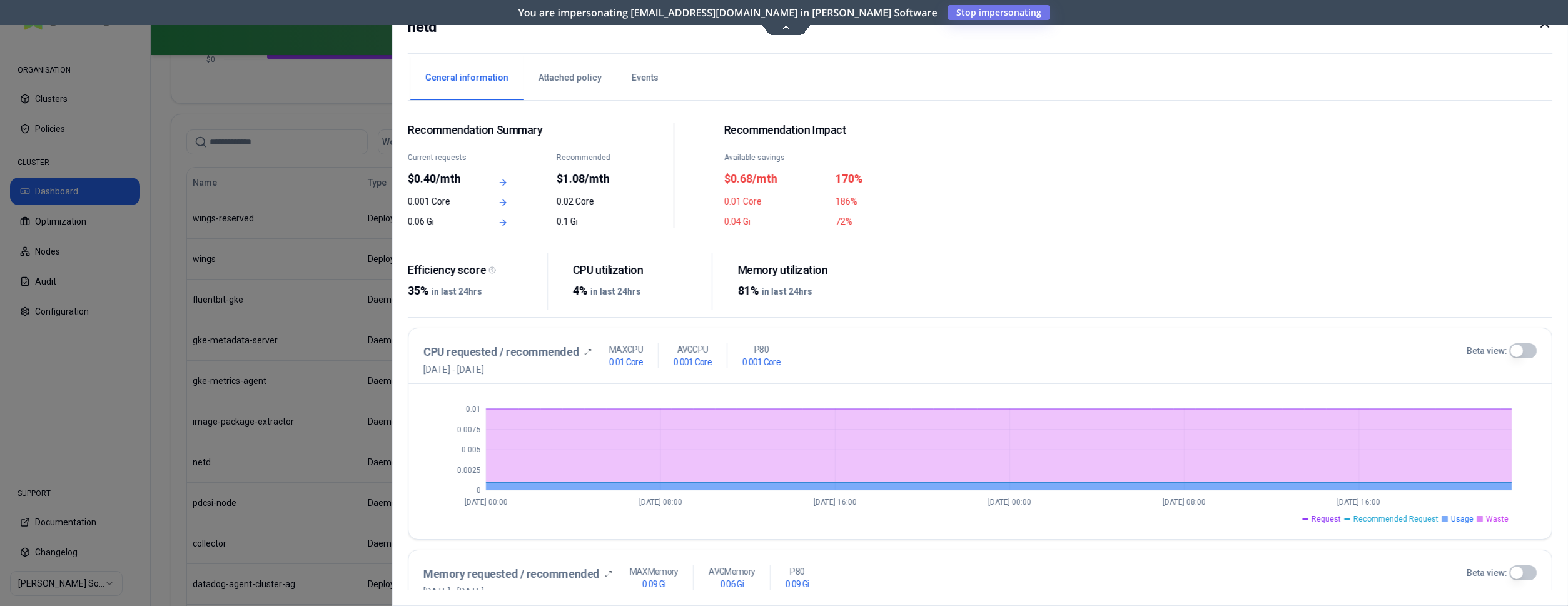
click at [1538, 28] on icon at bounding box center [1545, 23] width 15 height 15
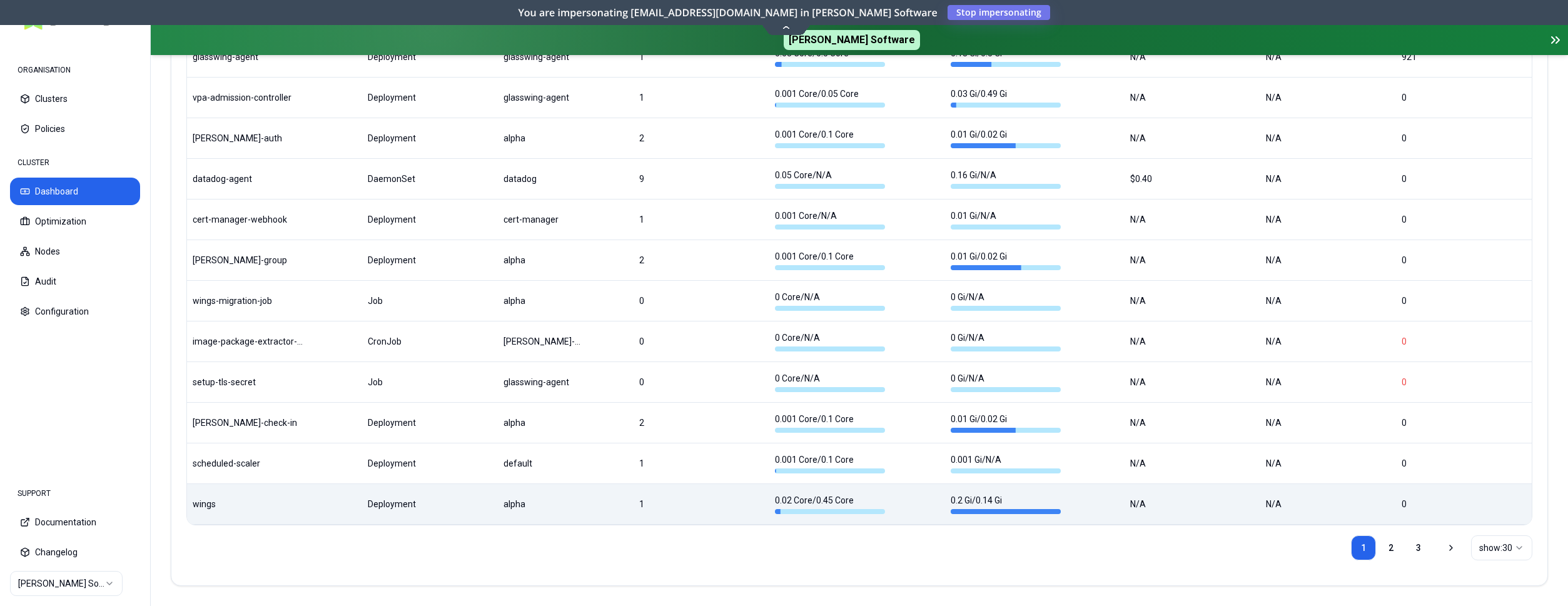
scroll to position [1532, 0]
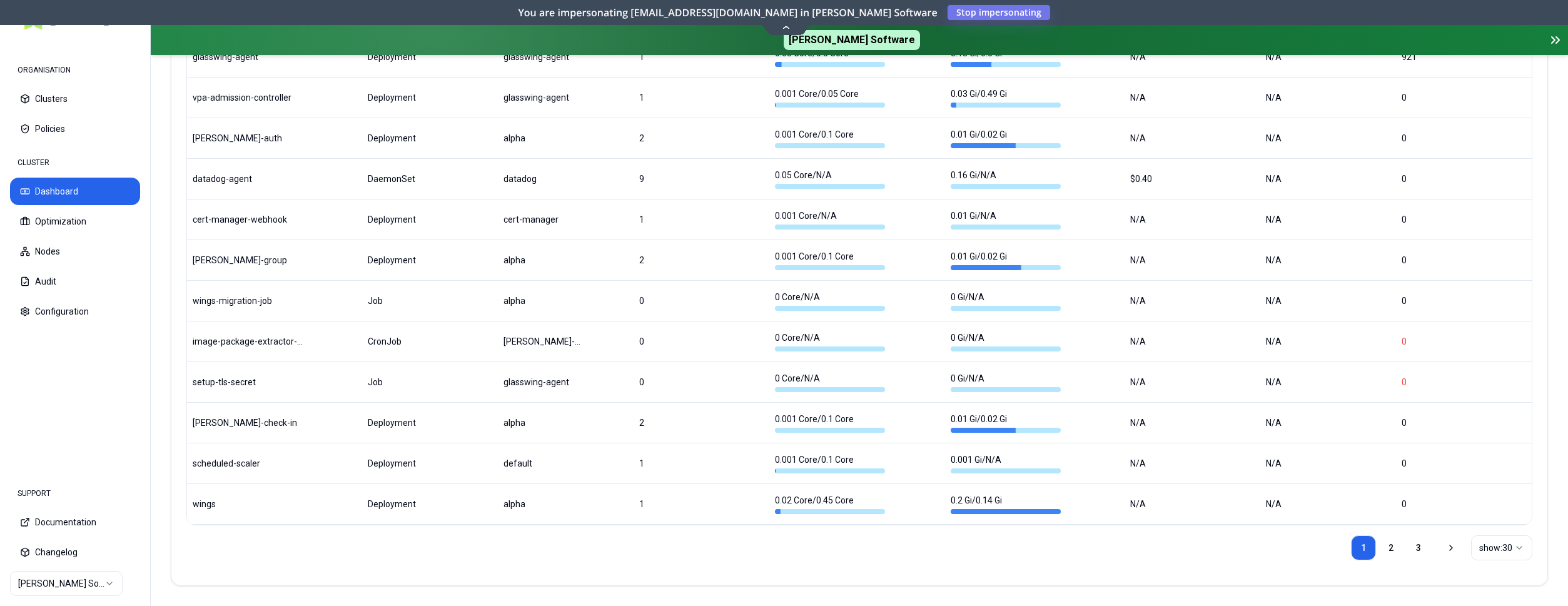
click at [1518, 552] on html "ORGANISATION Clusters Policies CLUSTER Dashboard Optimization Nodes Audit Confi…" at bounding box center [784, 303] width 1568 height 606
click at [1384, 543] on html "ORGANISATION Clusters Policies CLUSTER Dashboard Optimization Nodes Audit Confi…" at bounding box center [784, 303] width 1568 height 606
click at [1386, 545] on link "2" at bounding box center [1391, 548] width 25 height 25
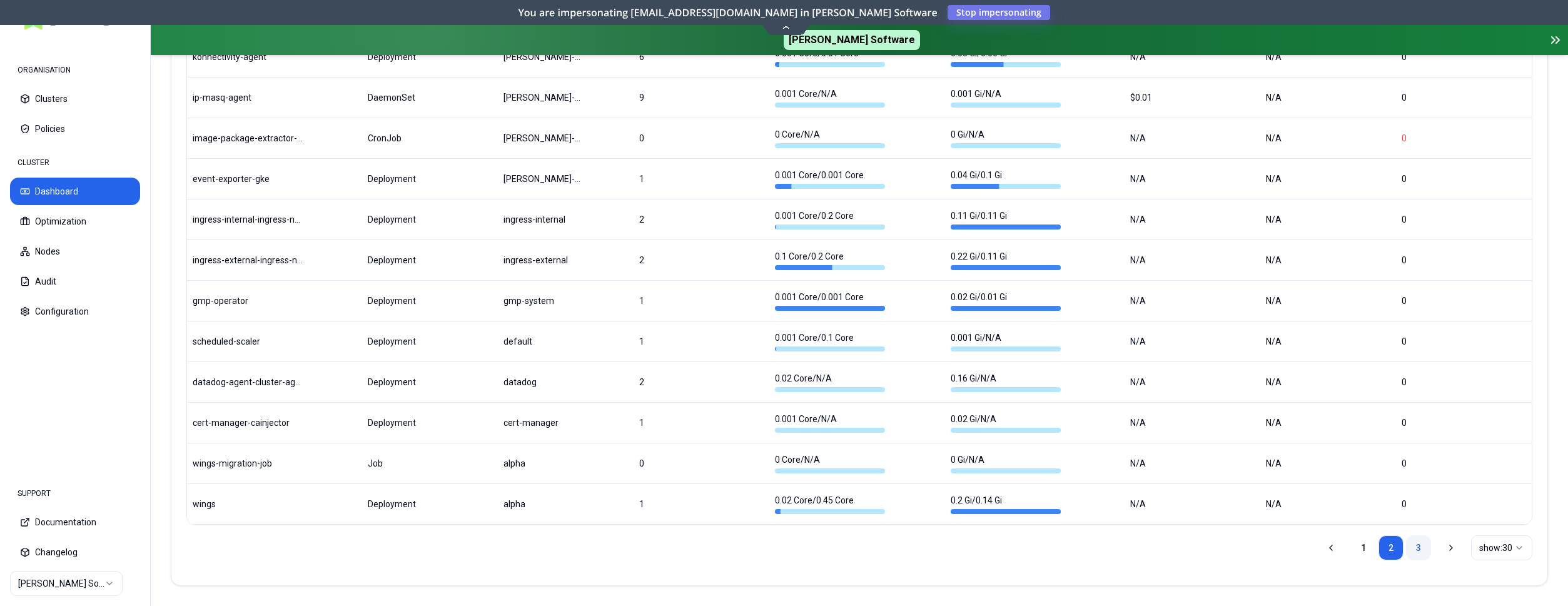
click at [1416, 546] on link "3" at bounding box center [1418, 548] width 25 height 25
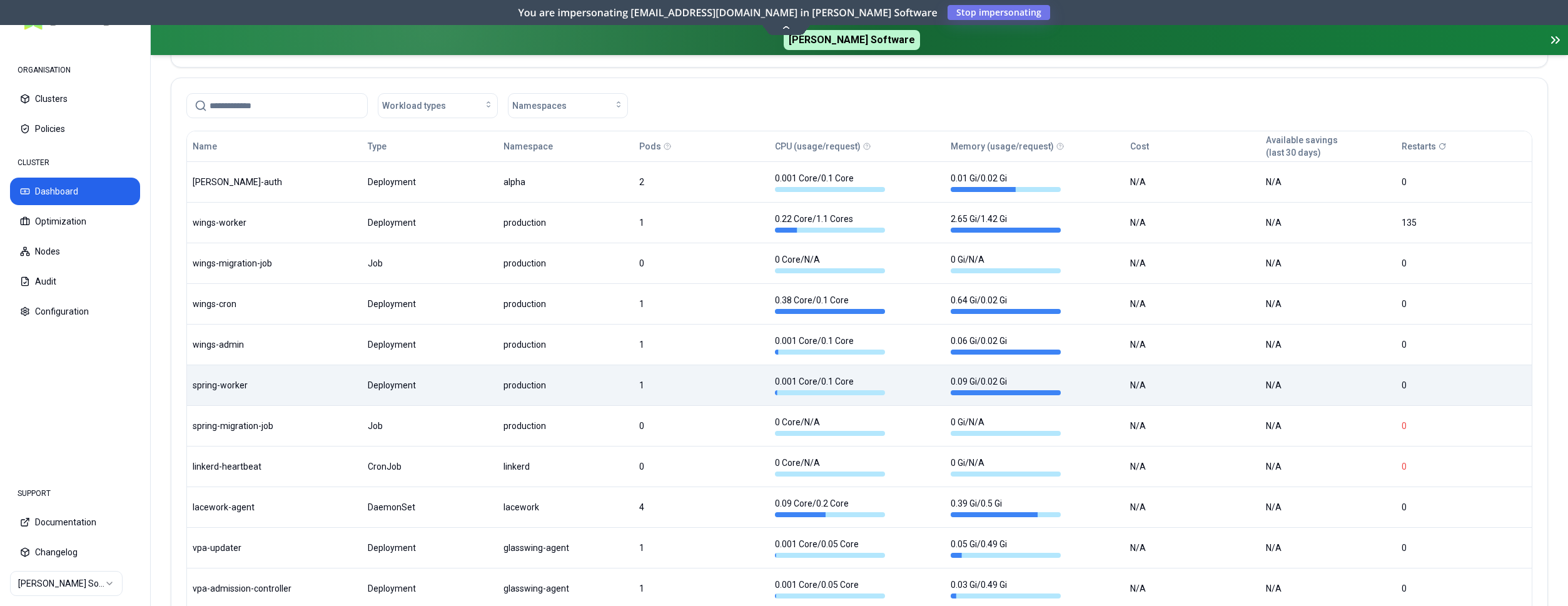
scroll to position [676, 0]
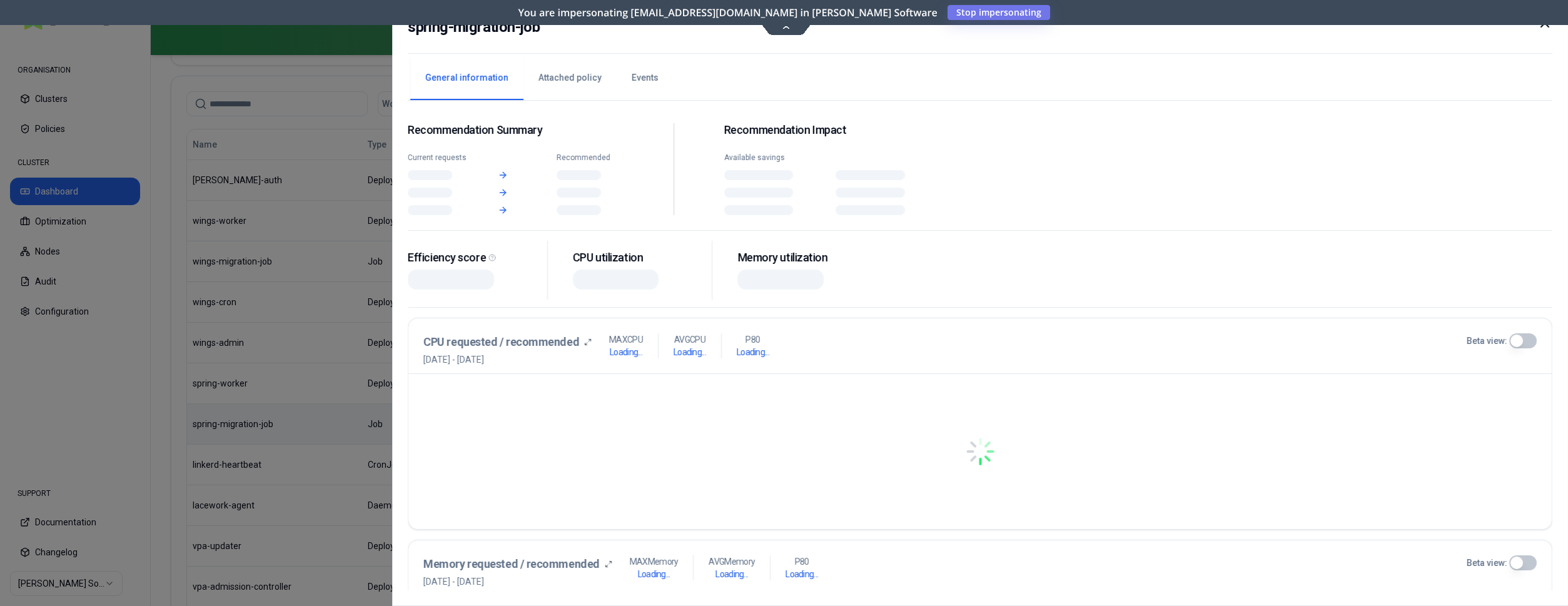
scroll to position [676, 0]
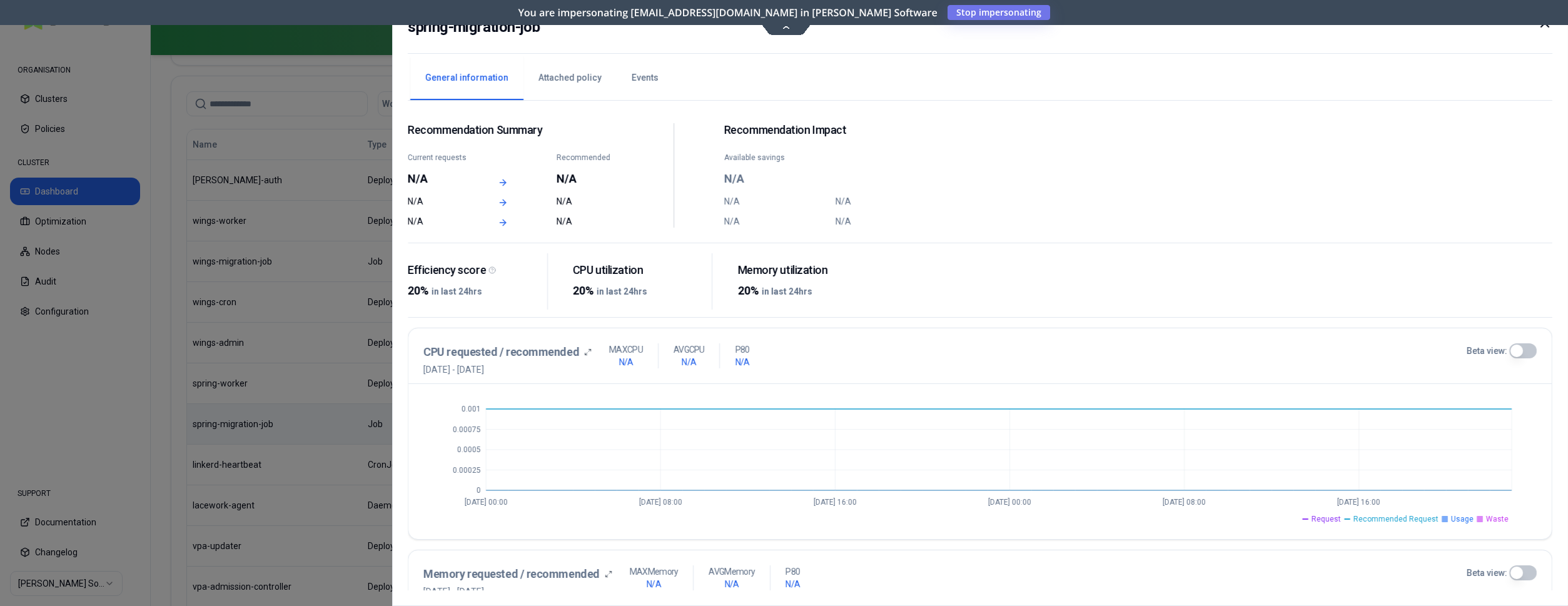
click at [1542, 27] on icon at bounding box center [1545, 23] width 15 height 15
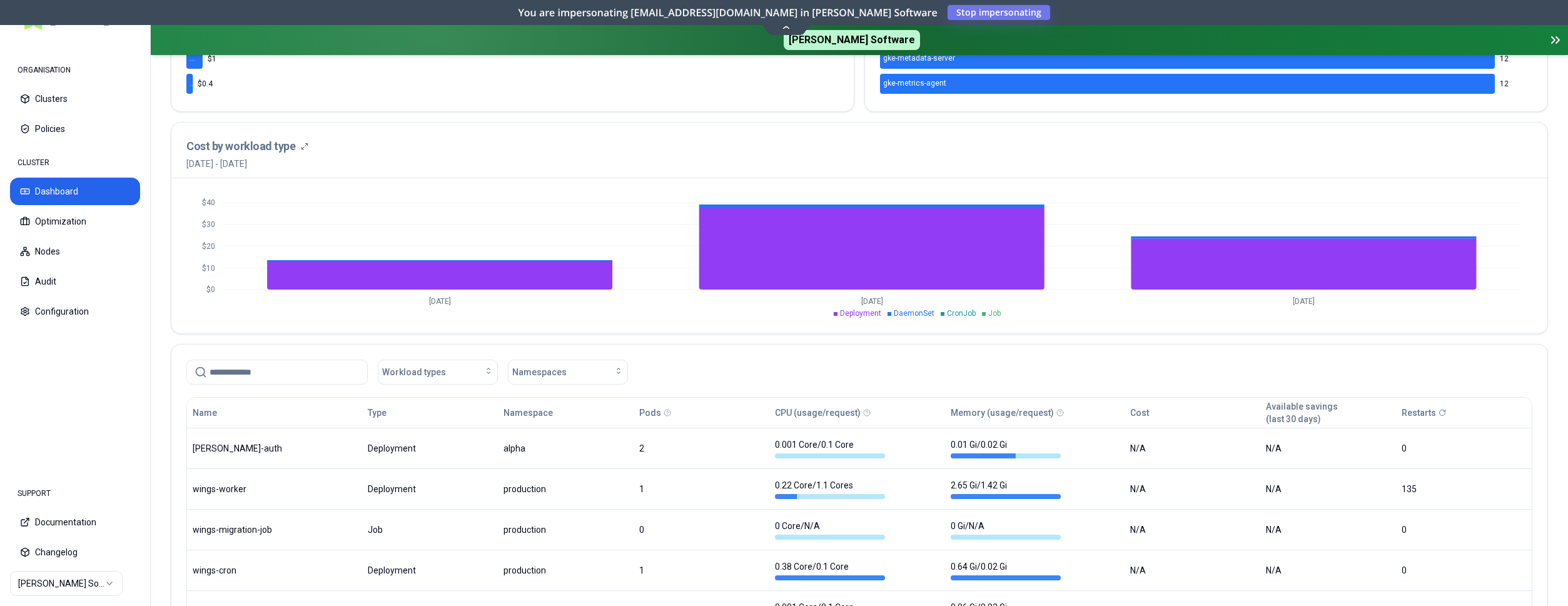
scroll to position [407, 0]
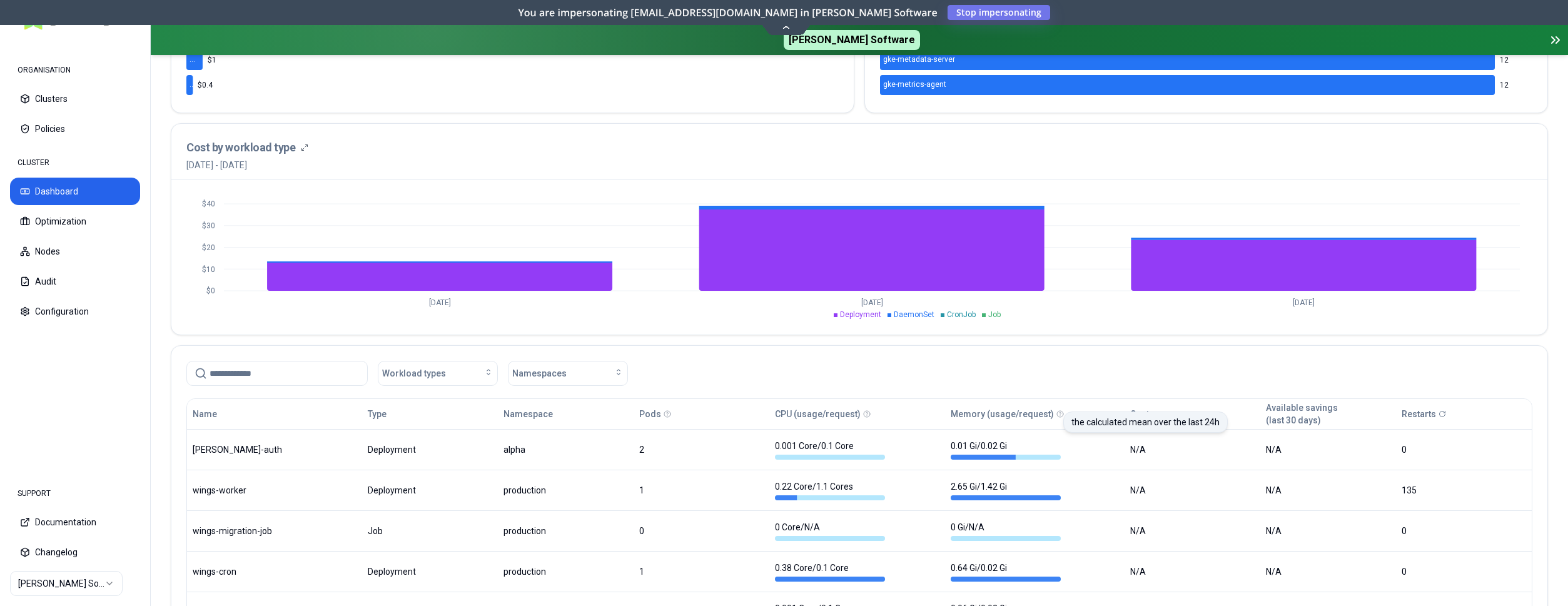
click at [1058, 412] on circle at bounding box center [1060, 413] width 7 height 7
click at [1014, 413] on button "Memory (usage/request)" at bounding box center [1003, 413] width 103 height 25
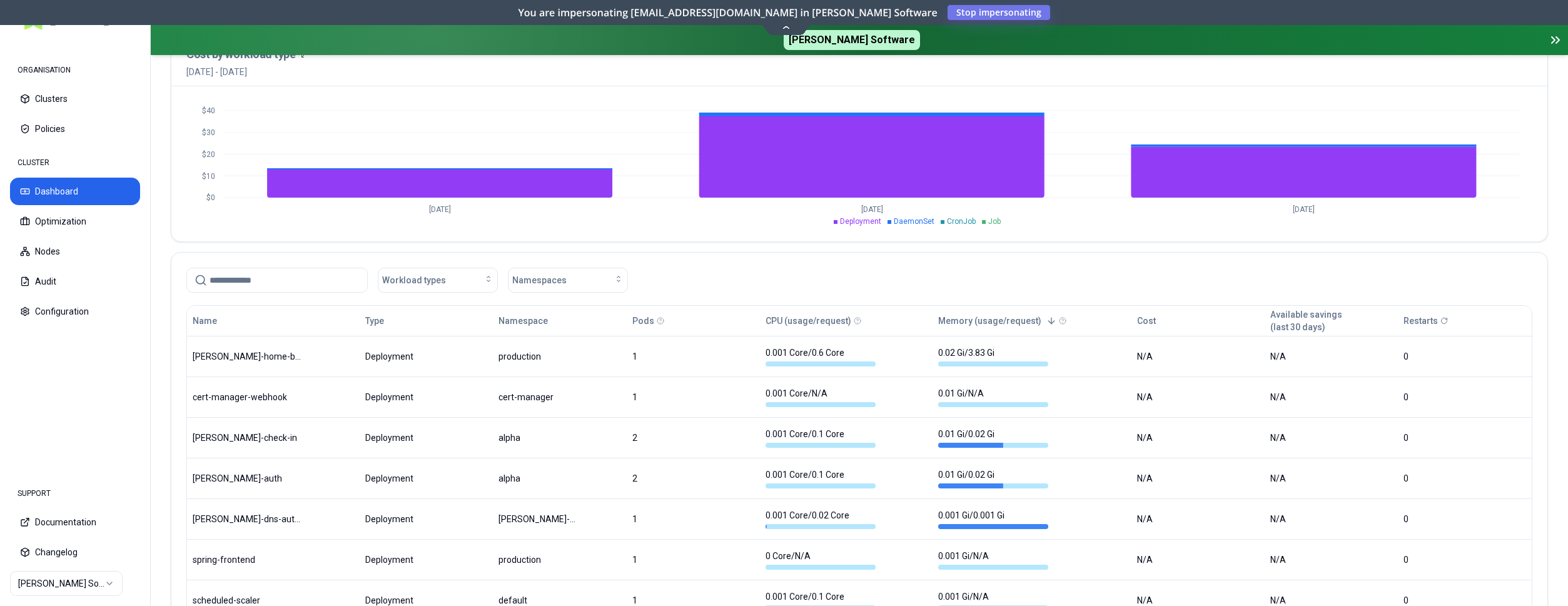
scroll to position [533, 0]
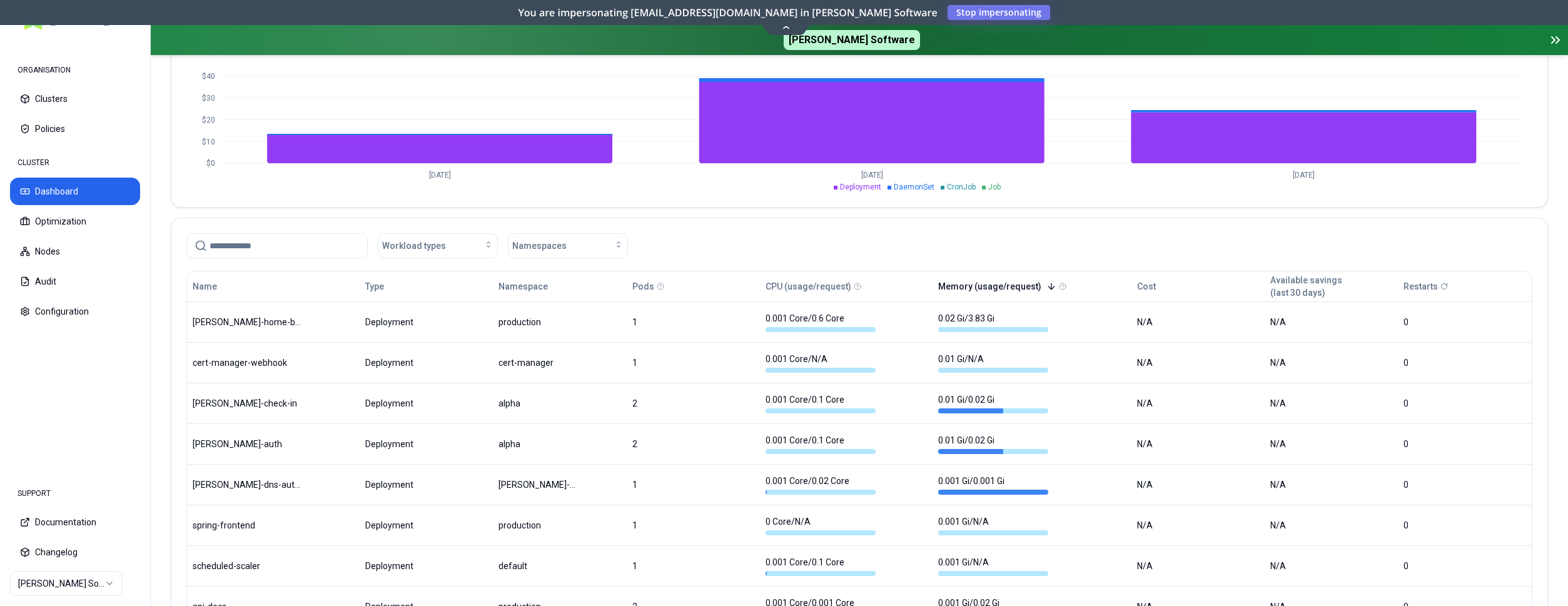
click at [1019, 287] on button "Memory (usage/request)" at bounding box center [997, 286] width 118 height 25
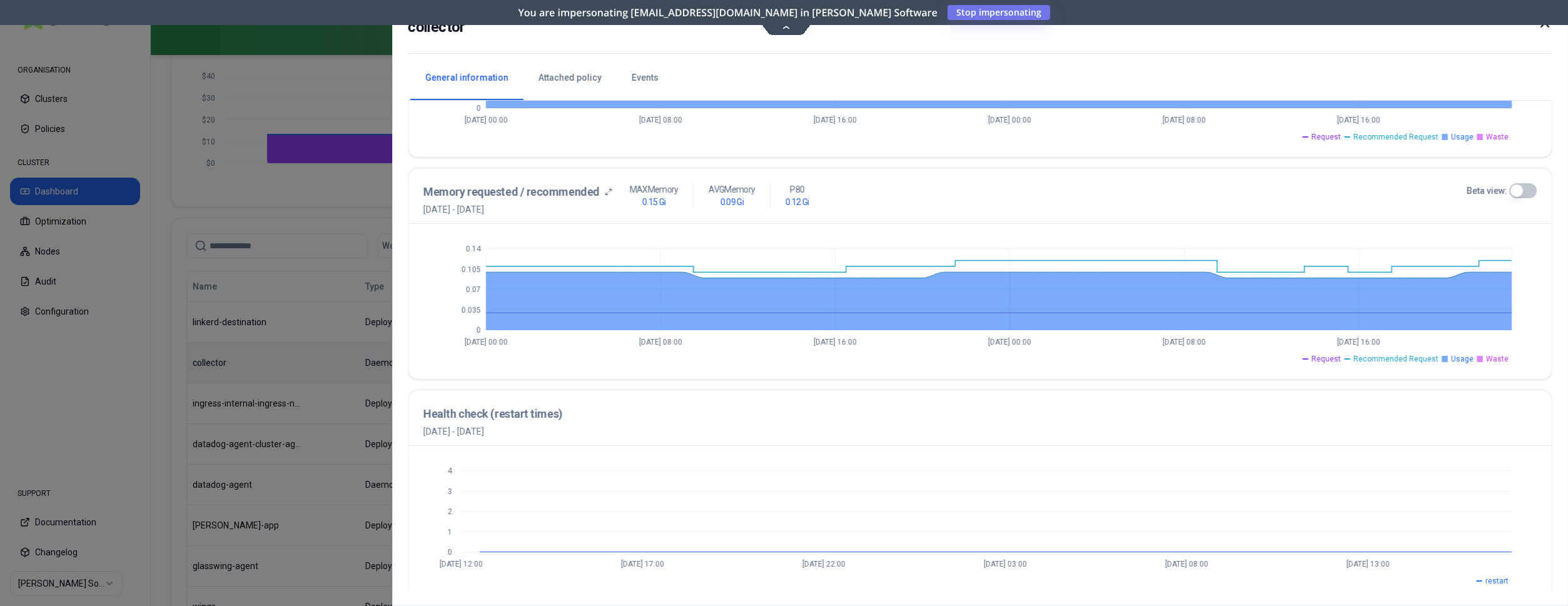
scroll to position [383, 0]
click at [1542, 28] on icon at bounding box center [1545, 23] width 15 height 15
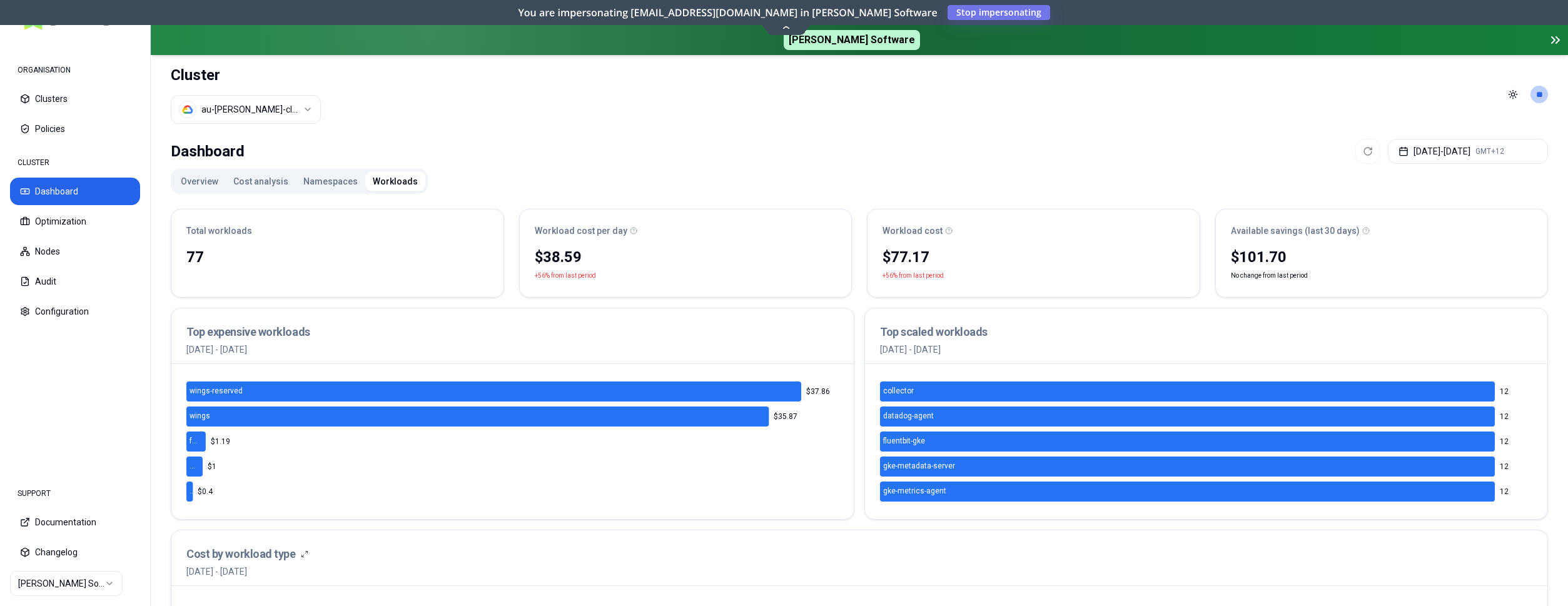
click at [322, 182] on button "Namespaces" at bounding box center [330, 180] width 70 height 20
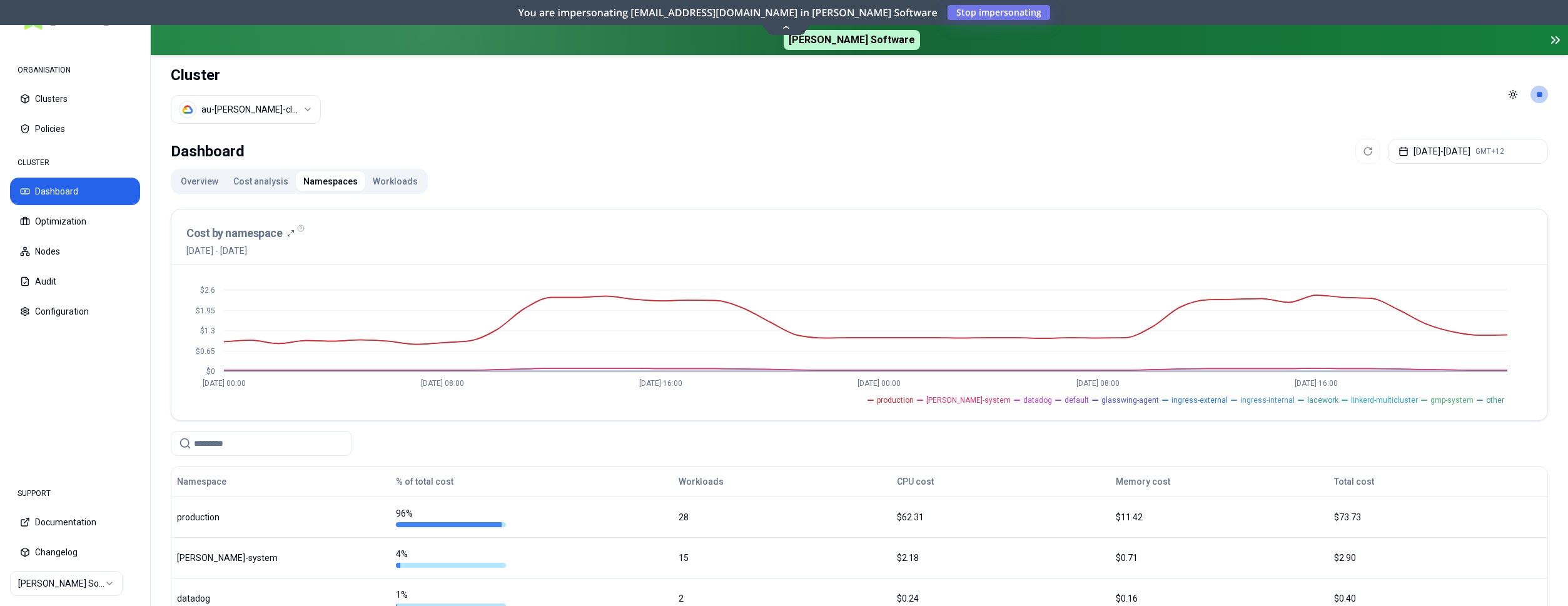
click at [201, 180] on button "Overview" at bounding box center [199, 180] width 53 height 20
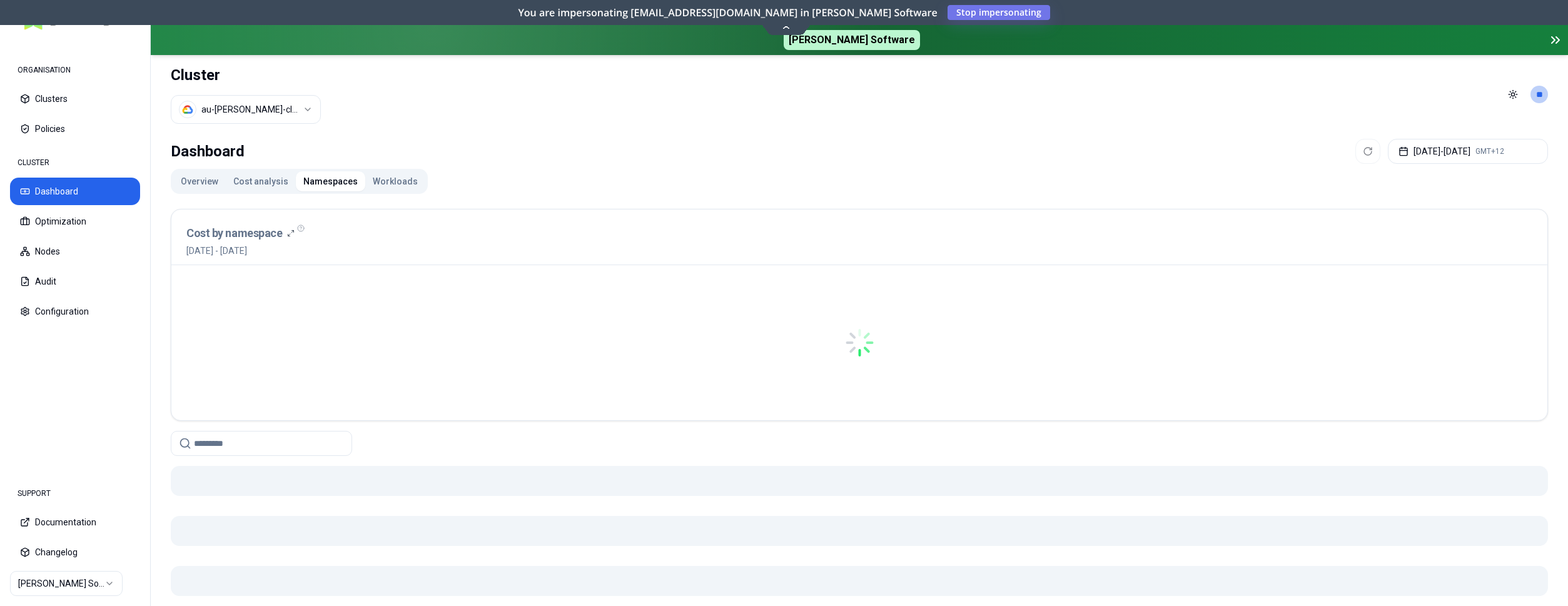
click at [320, 182] on button "Namespaces" at bounding box center [330, 180] width 70 height 20
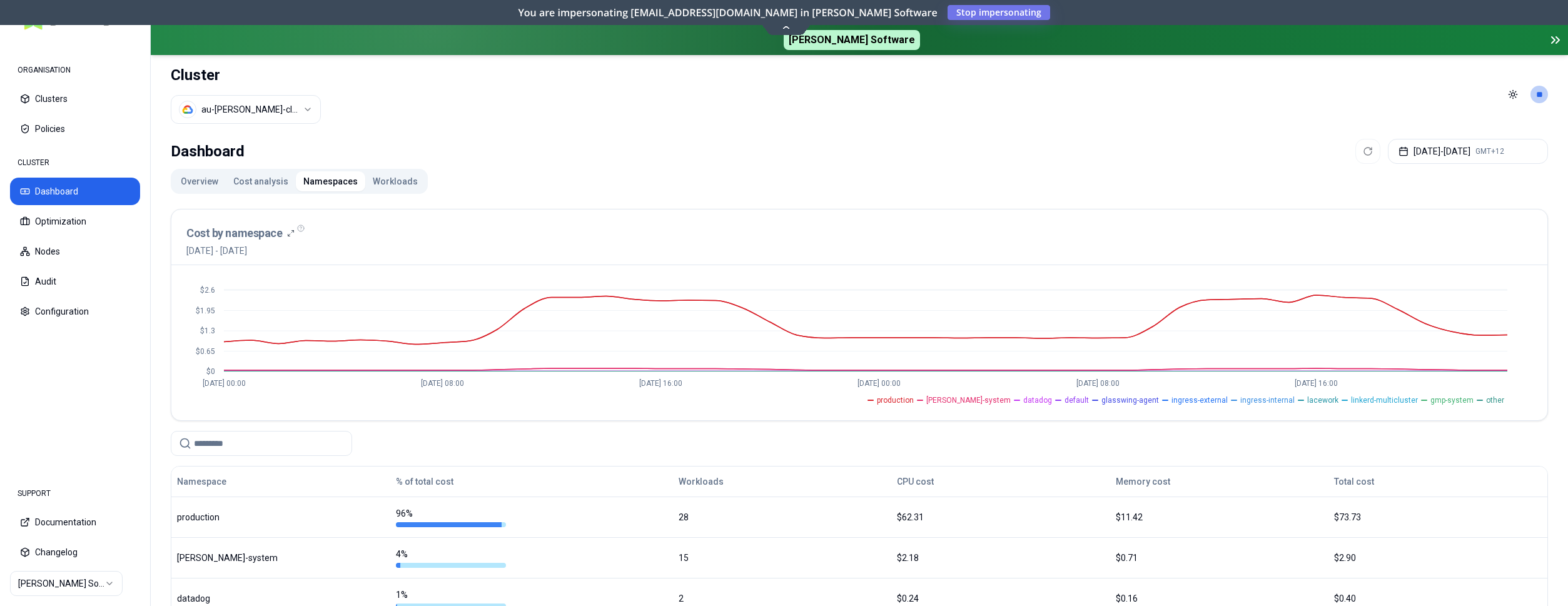
click at [191, 183] on button "Overview" at bounding box center [199, 180] width 53 height 20
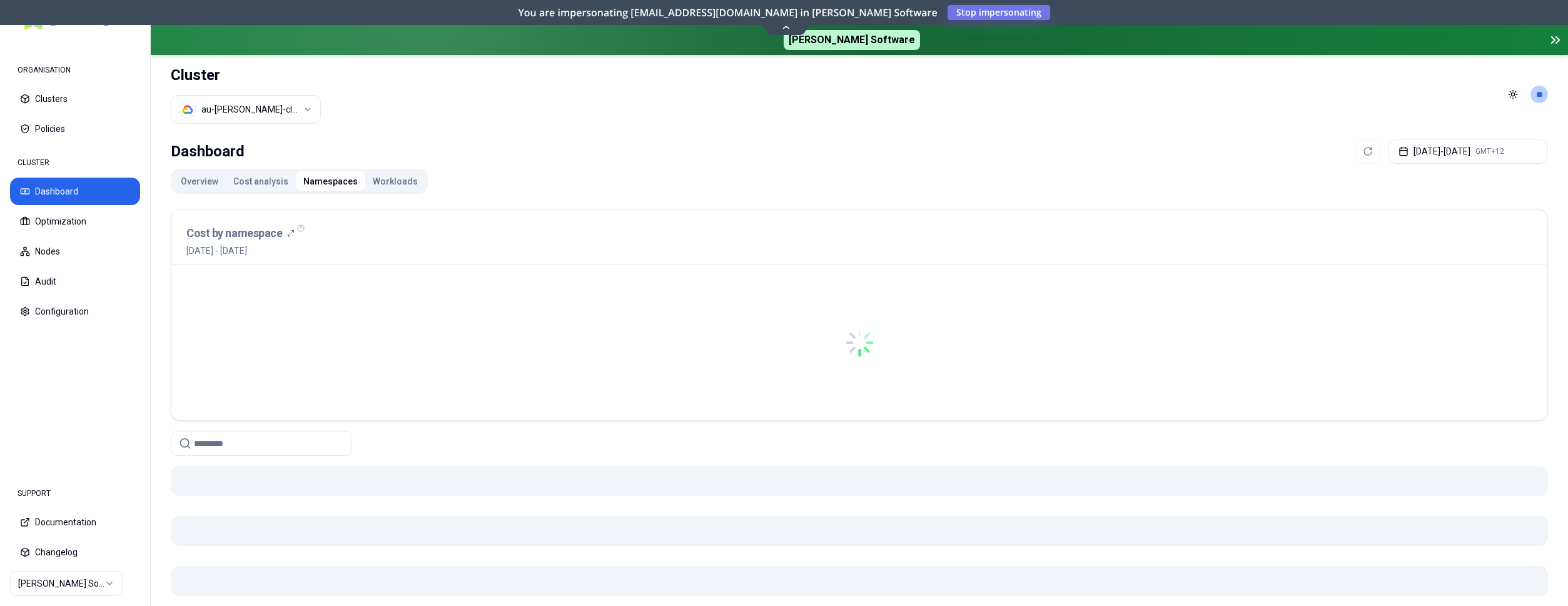
click at [332, 184] on button "Namespaces" at bounding box center [330, 180] width 70 height 20
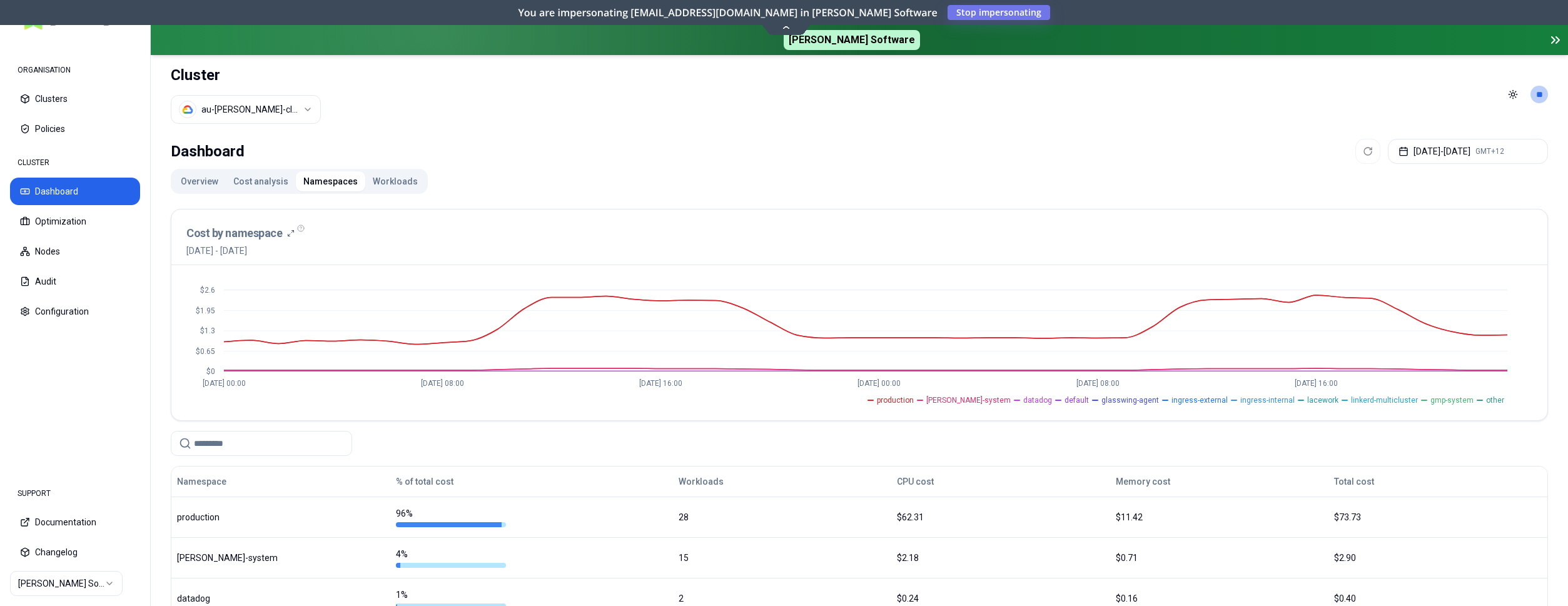
click at [201, 180] on button "Overview" at bounding box center [199, 180] width 53 height 20
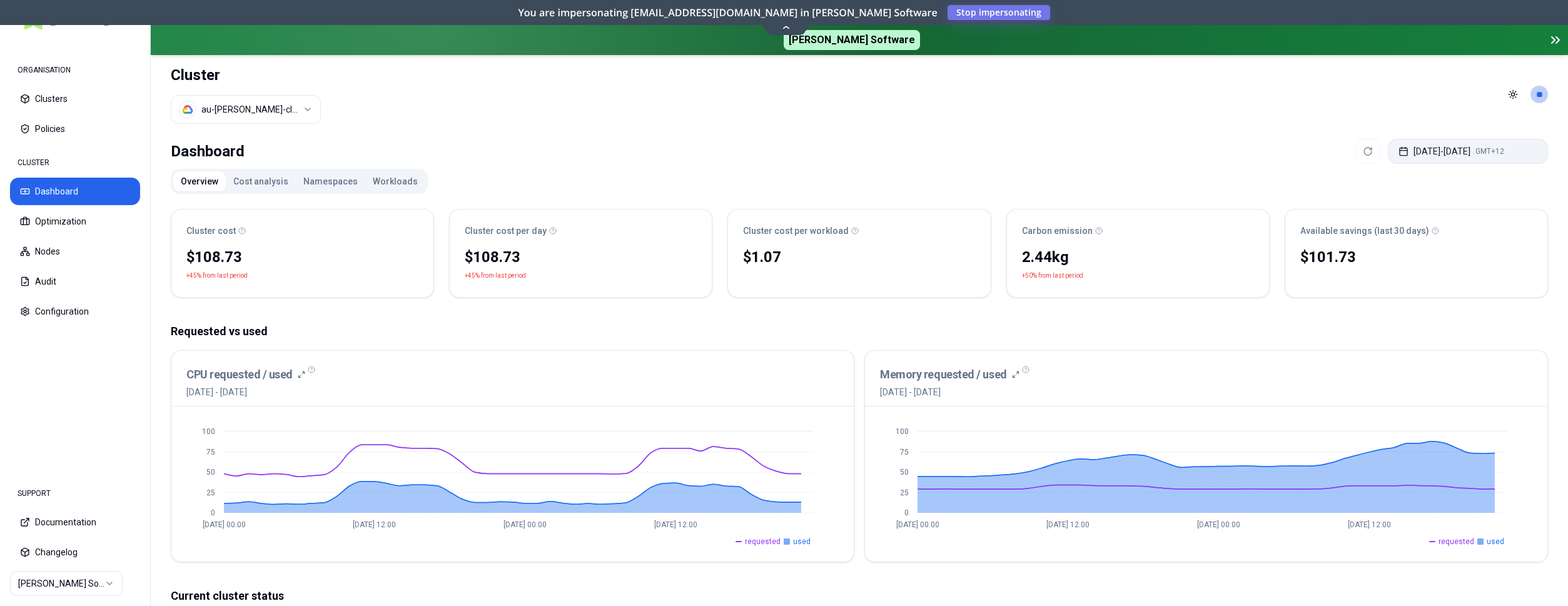
click at [1438, 151] on button "[DATE] - [DATE] GMT+12" at bounding box center [1468, 151] width 160 height 25
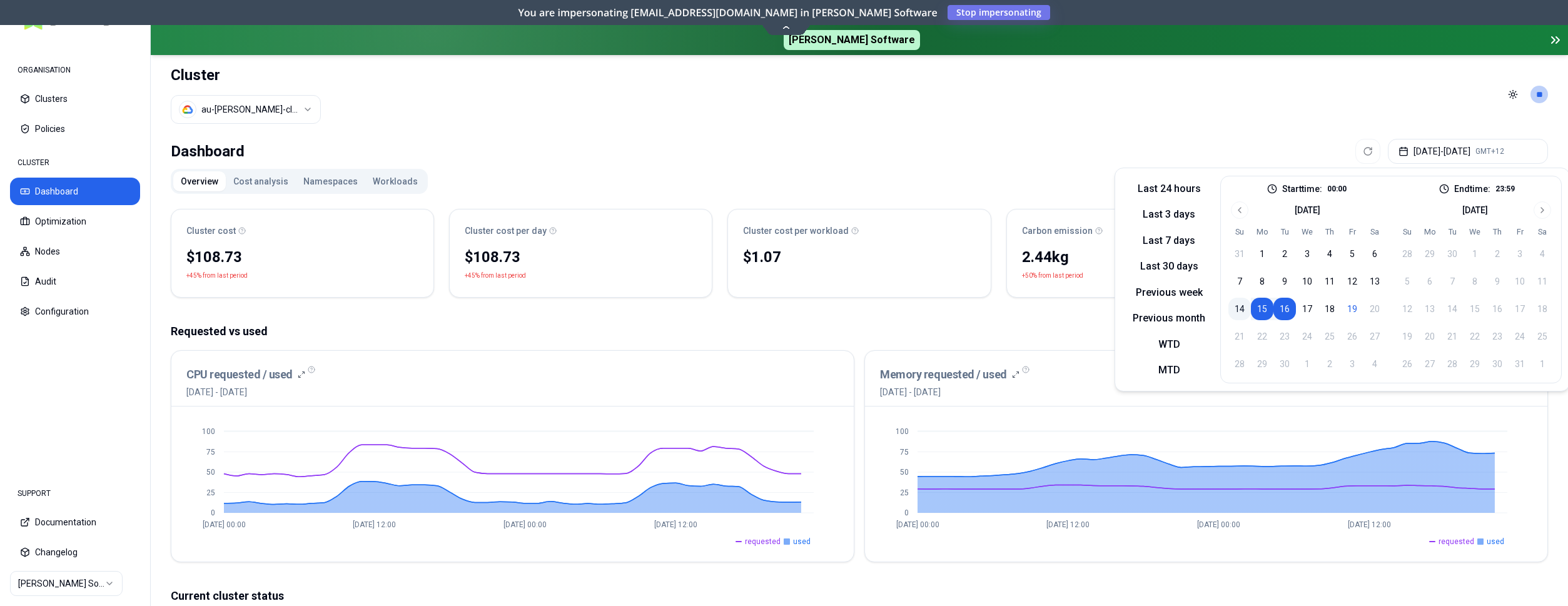
click at [1242, 305] on button "14" at bounding box center [1240, 309] width 23 height 23
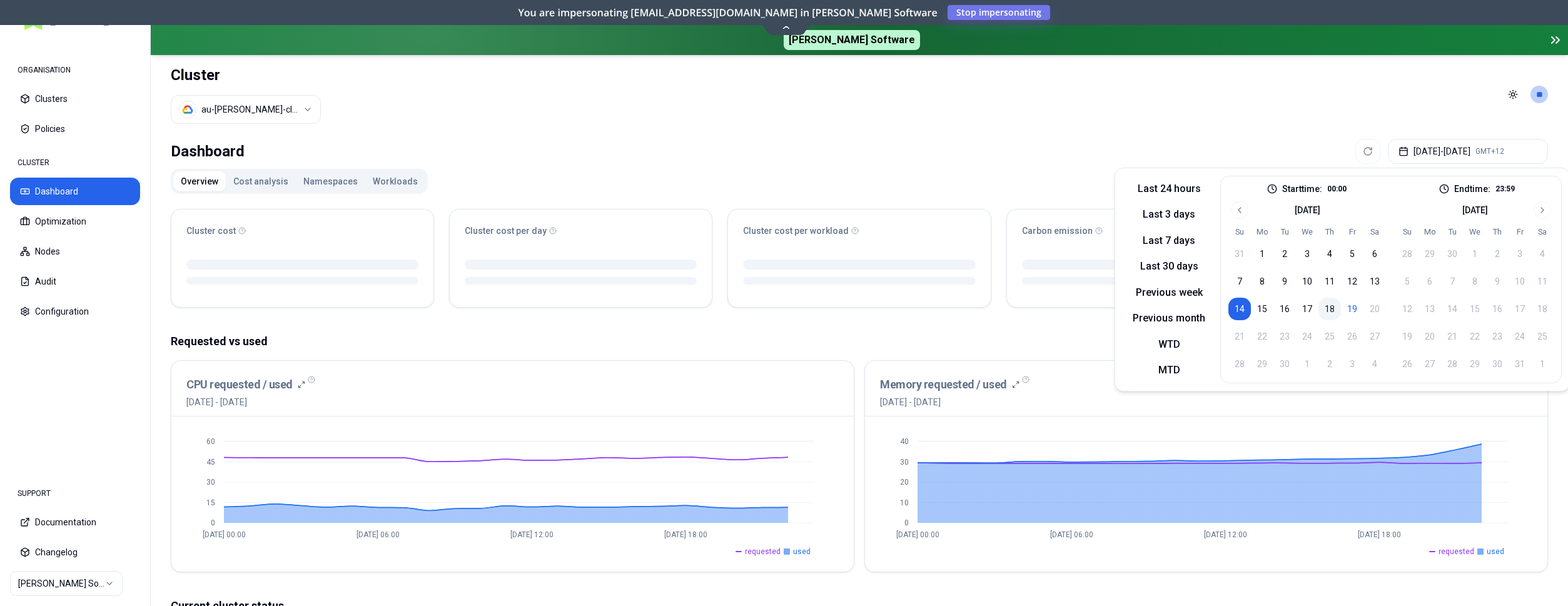
click at [1327, 309] on button "18" at bounding box center [1330, 309] width 23 height 23
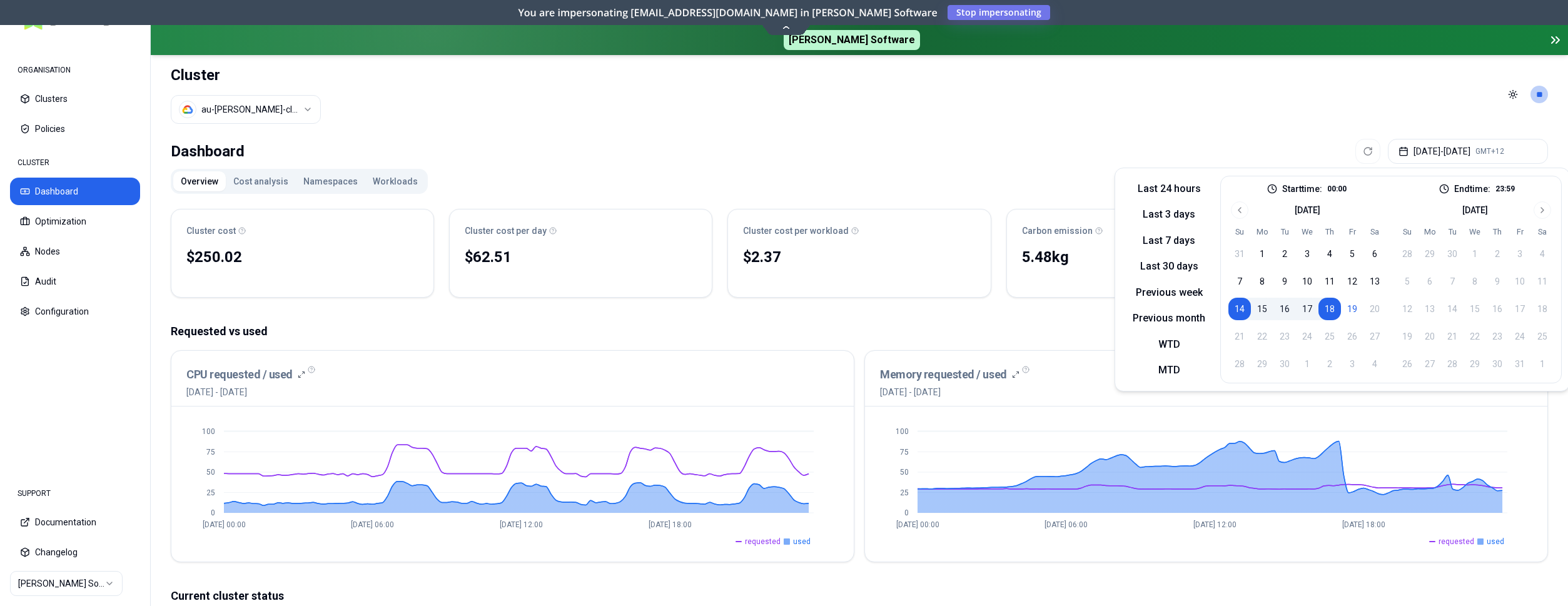
click at [268, 189] on button "Cost analysis" at bounding box center [260, 180] width 70 height 20
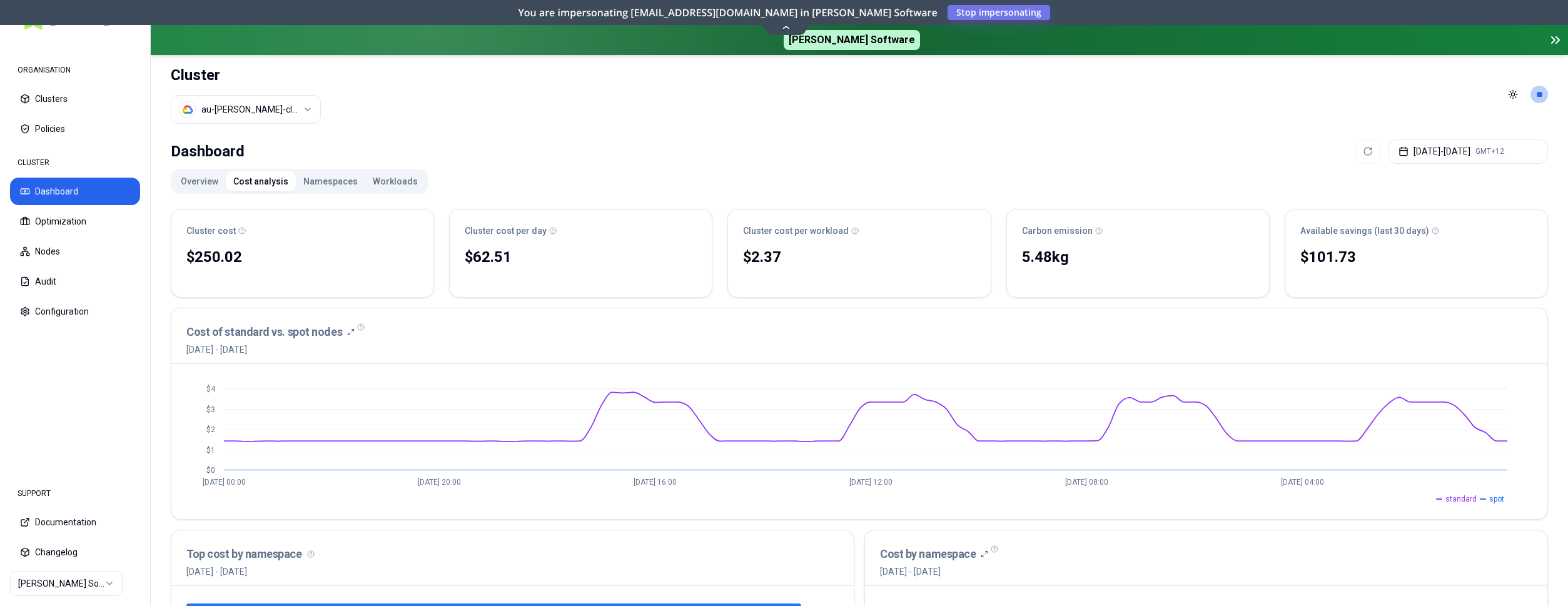
click at [192, 178] on button "Overview" at bounding box center [199, 180] width 53 height 20
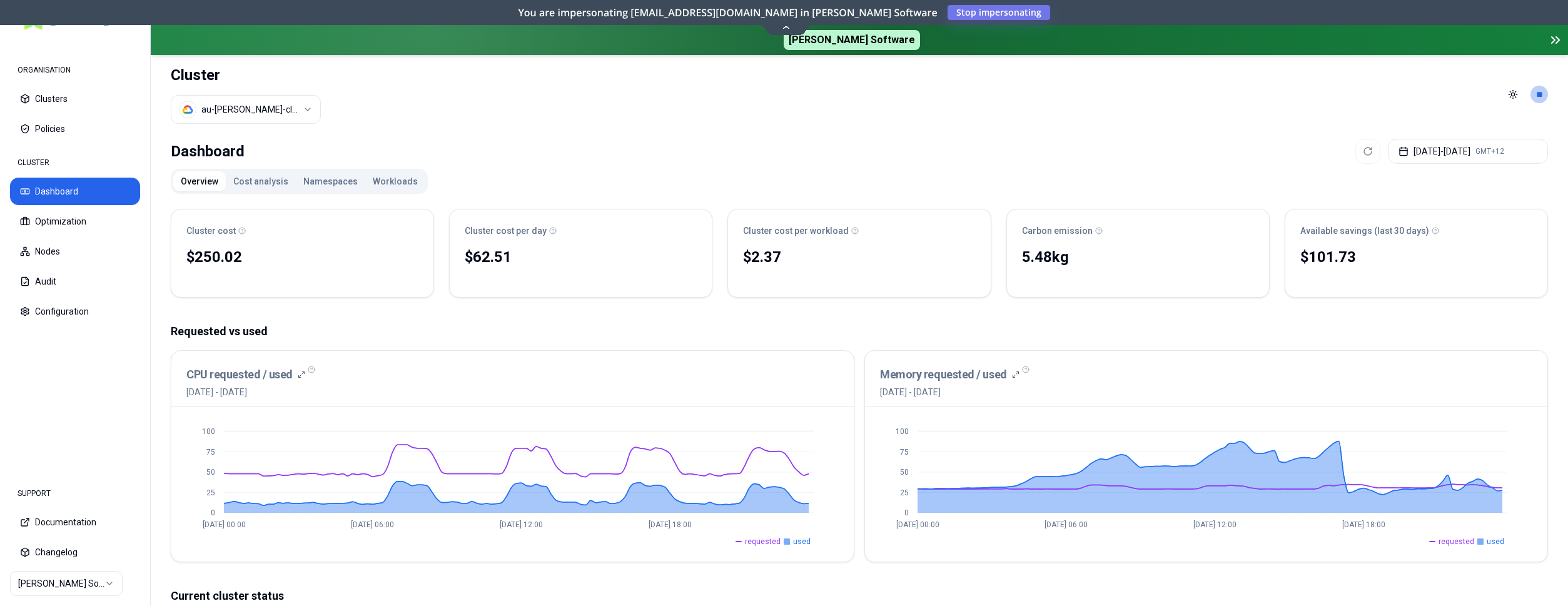
click at [321, 182] on button "Namespaces" at bounding box center [330, 180] width 70 height 20
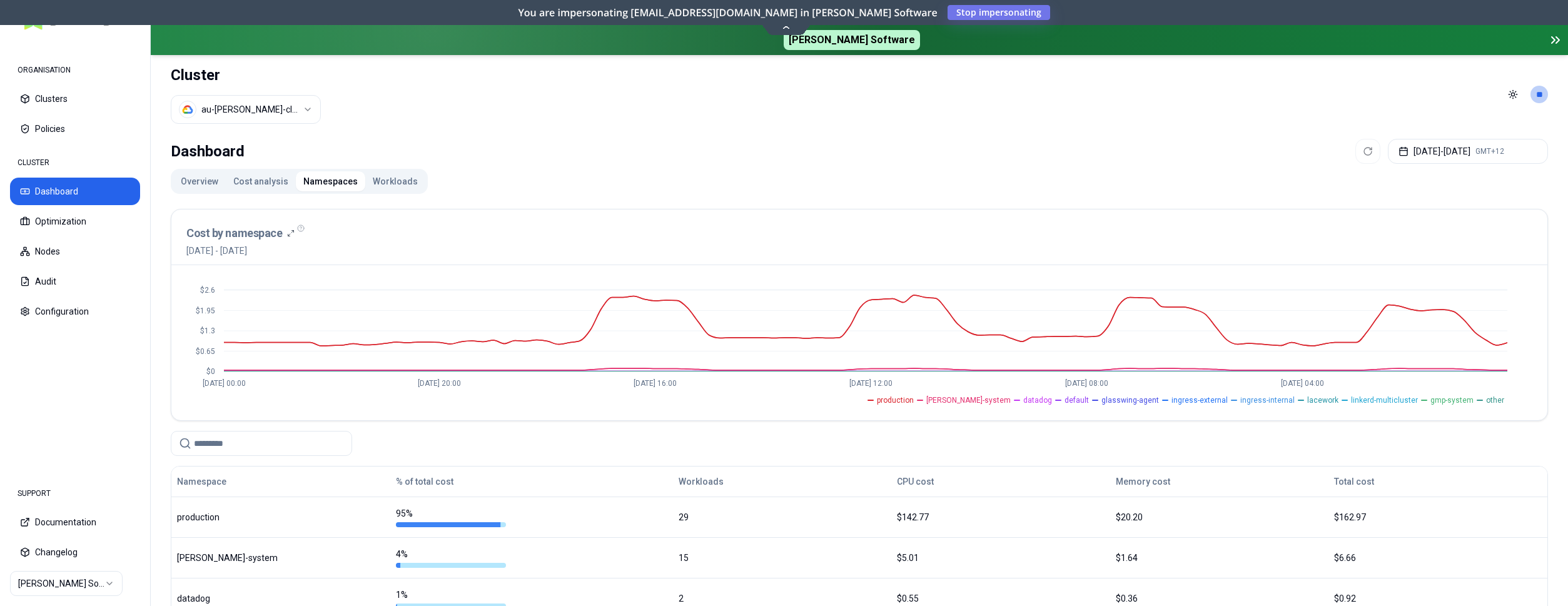
click at [194, 178] on button "Overview" at bounding box center [199, 180] width 53 height 20
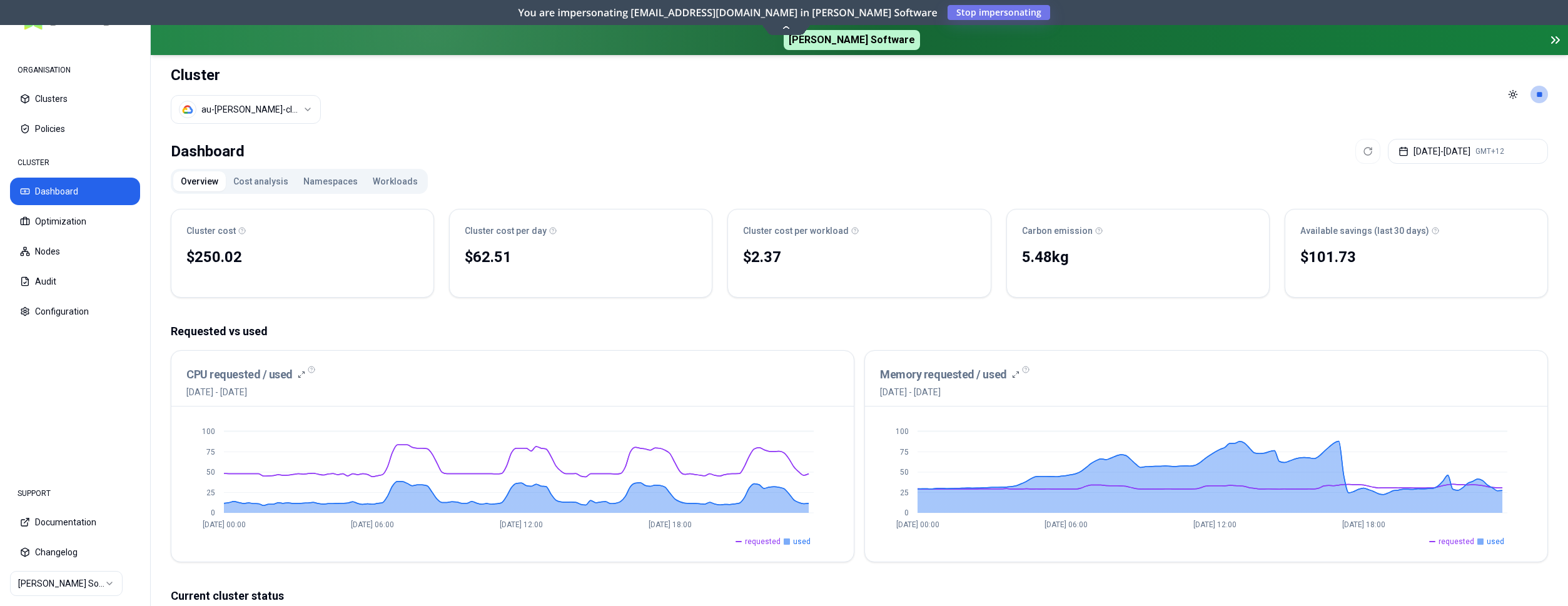
click at [345, 184] on button "Namespaces" at bounding box center [330, 180] width 70 height 20
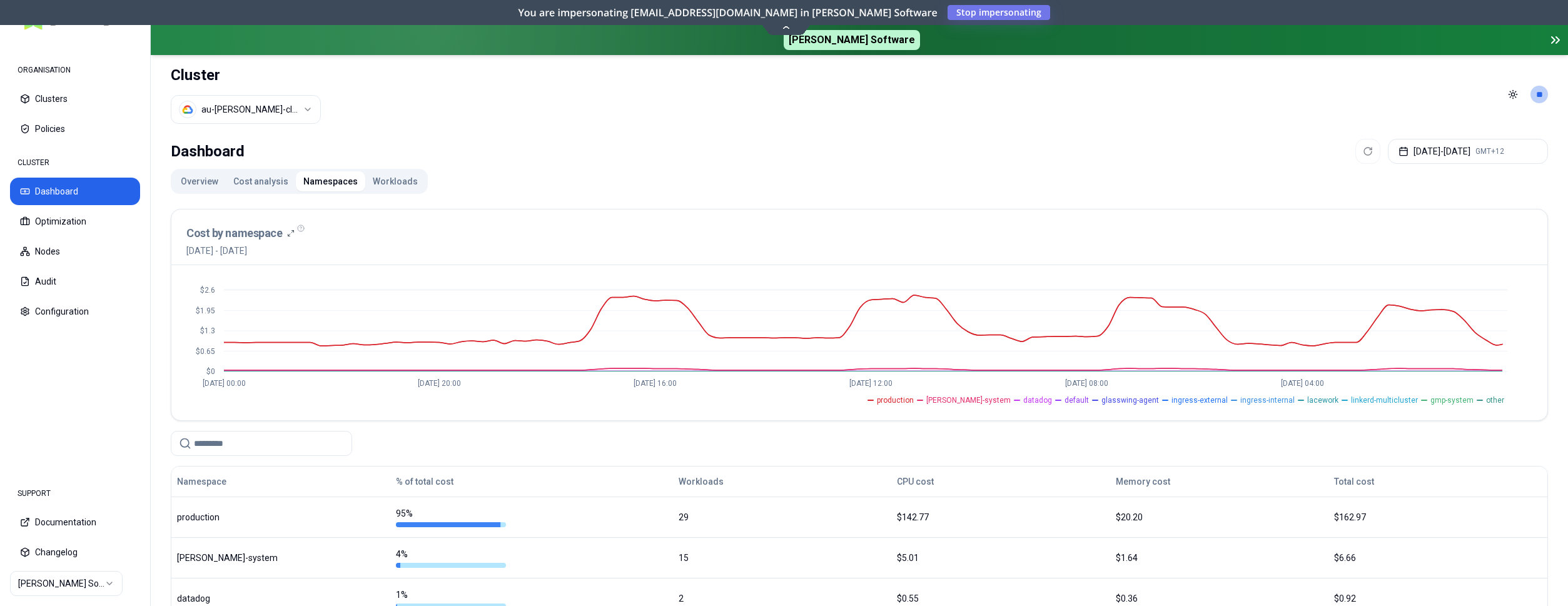
click at [377, 182] on button "Workloads" at bounding box center [394, 180] width 60 height 20
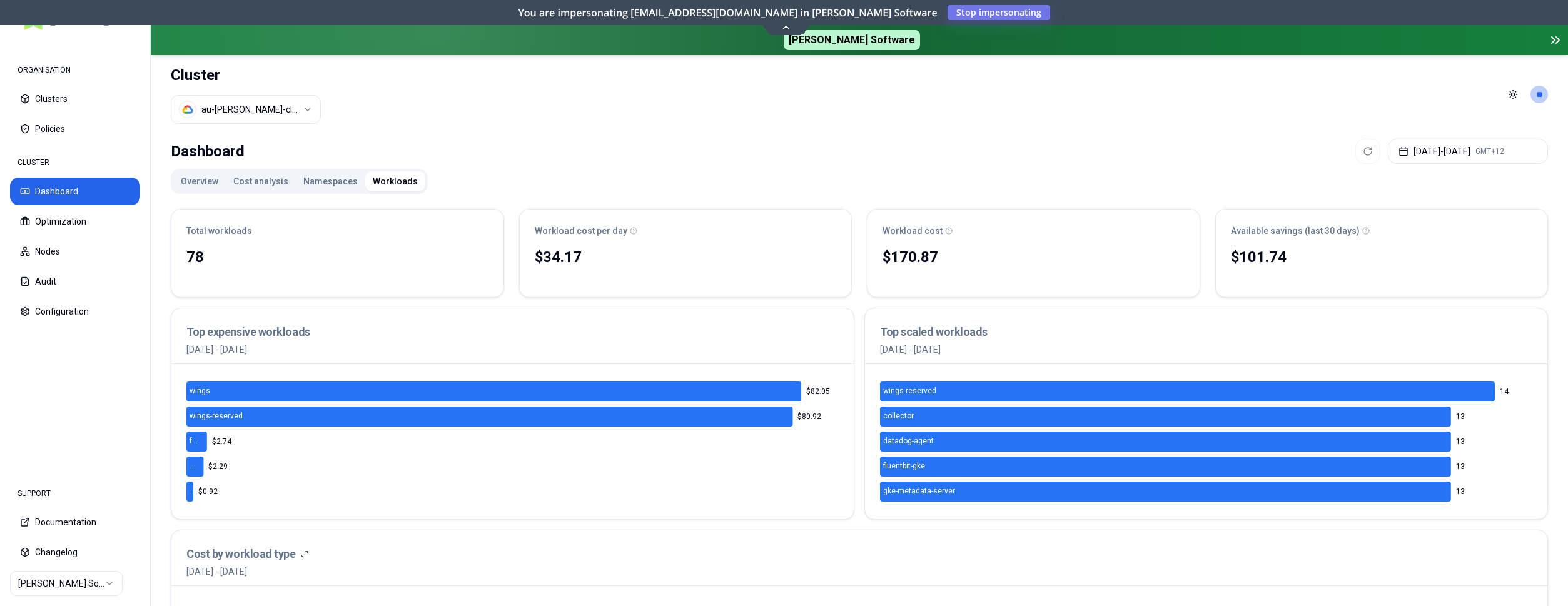
click at [306, 181] on button "Namespaces" at bounding box center [330, 180] width 70 height 20
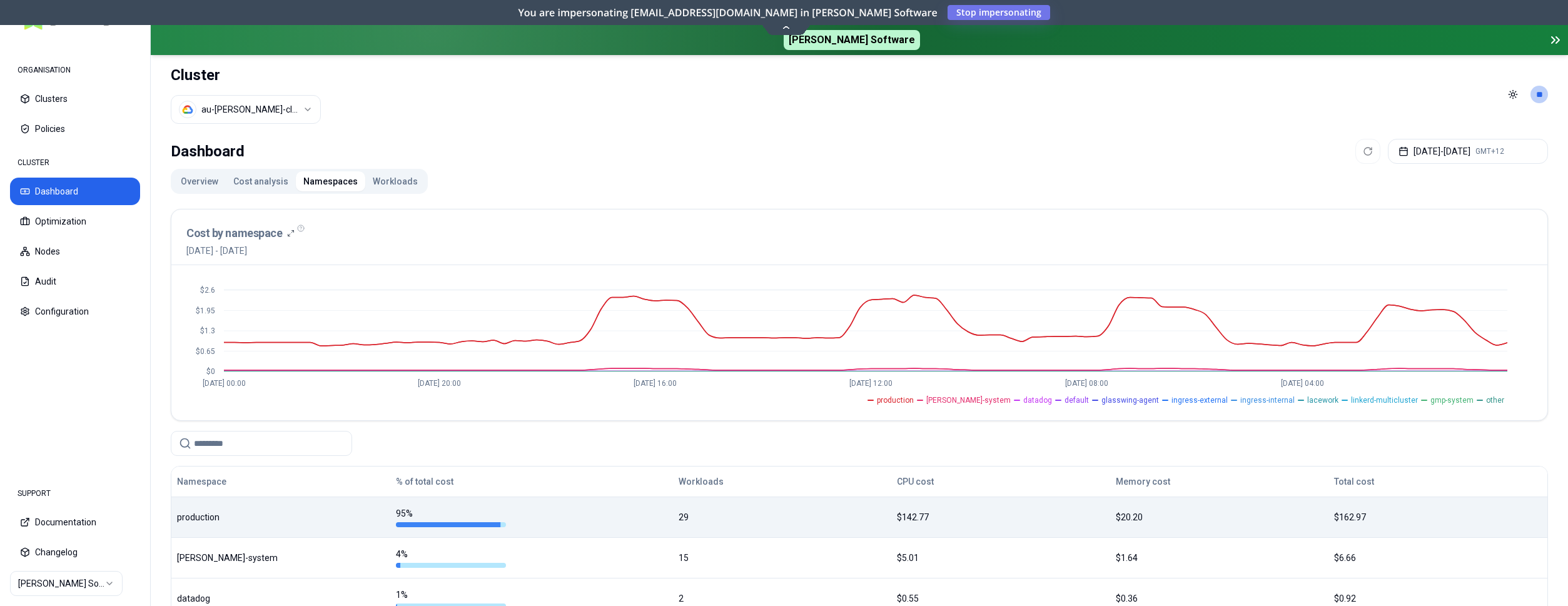
click at [184, 512] on div "production" at bounding box center [280, 516] width 207 height 12
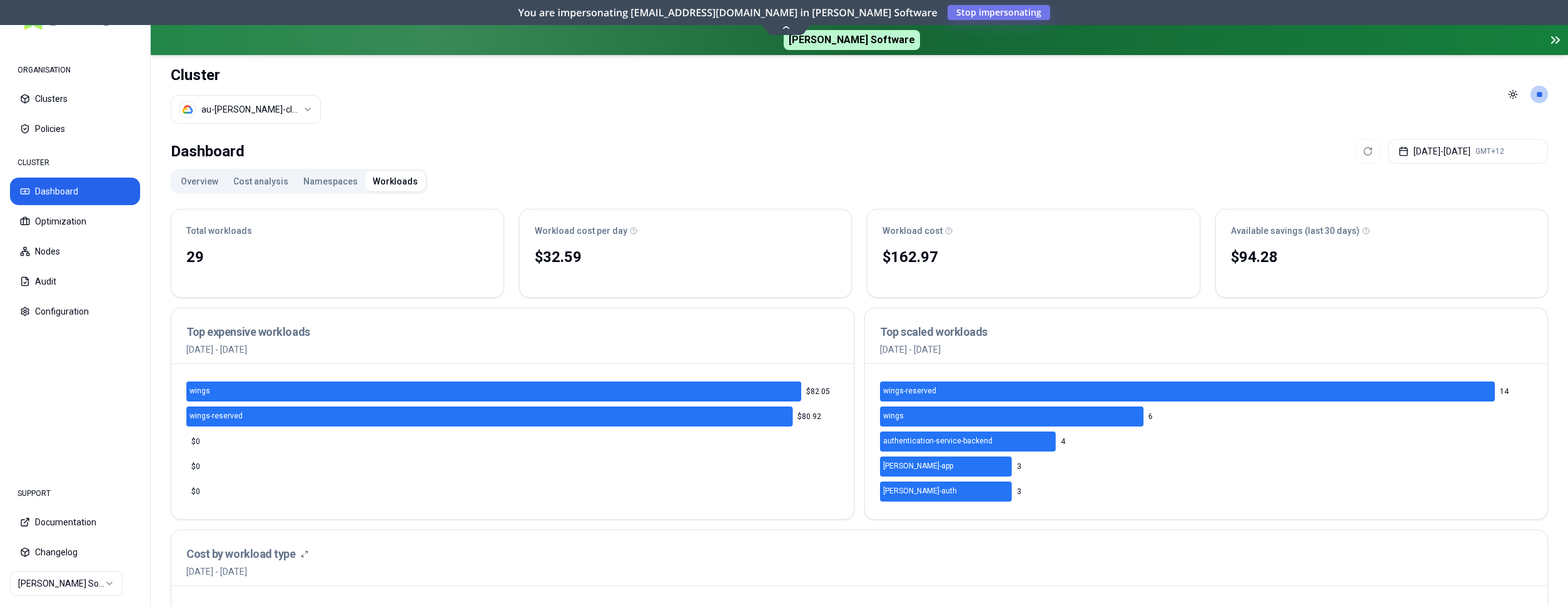
click at [216, 178] on button "Overview" at bounding box center [199, 180] width 53 height 20
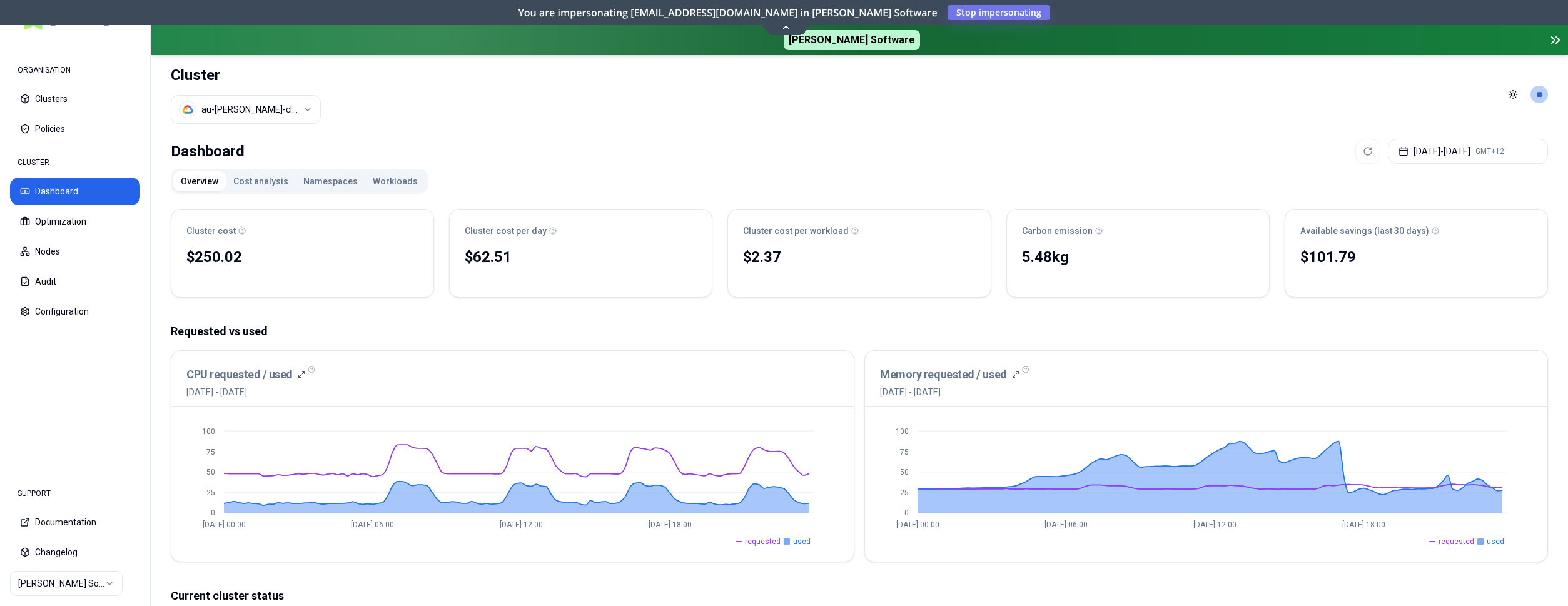
scroll to position [64, 0]
